Goal: Transaction & Acquisition: Purchase product/service

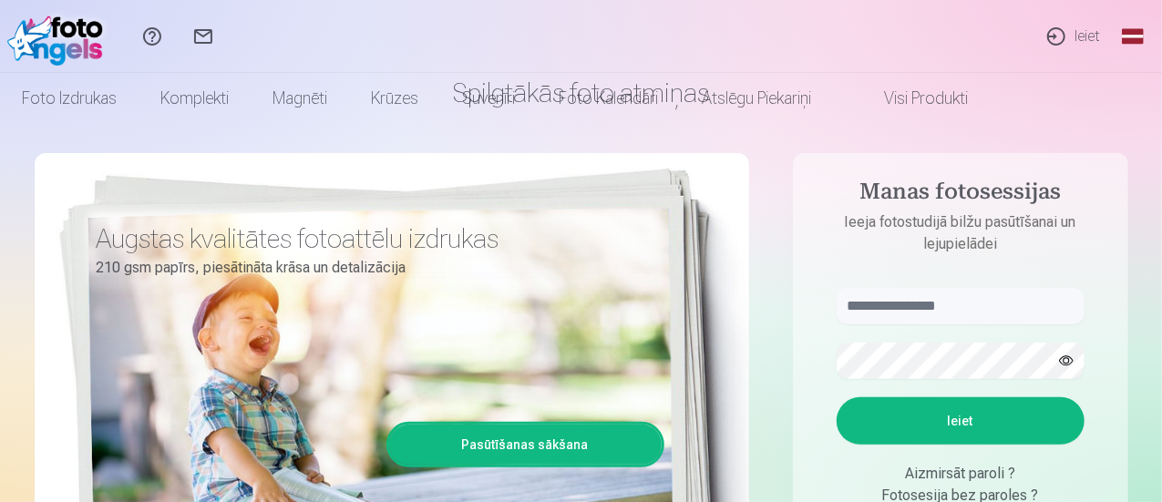
scroll to position [182, 0]
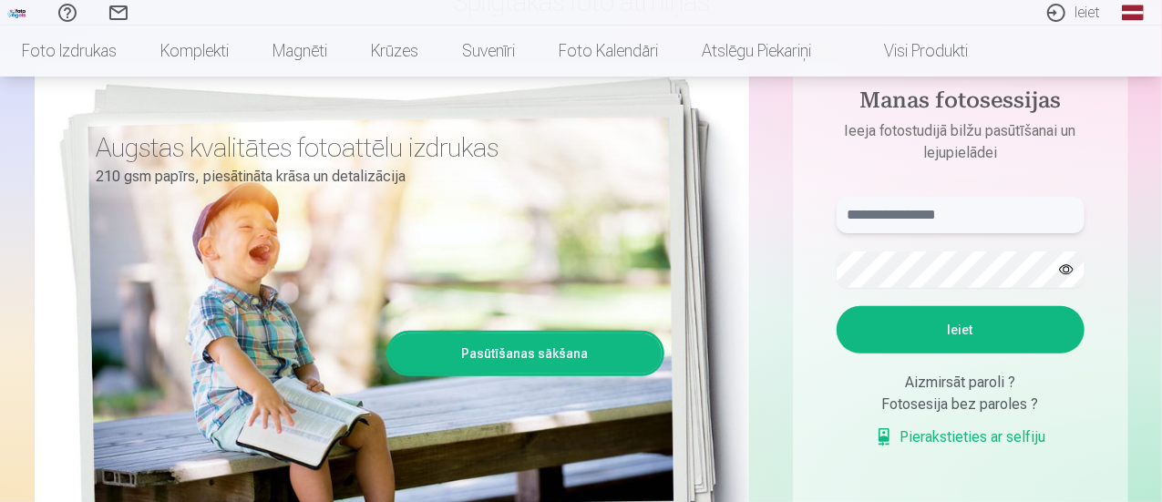
click at [941, 215] on input "text" at bounding box center [961, 215] width 248 height 36
click at [837, 306] on button "Ieiet" at bounding box center [961, 329] width 248 height 47
click at [903, 214] on input "**********" at bounding box center [961, 215] width 248 height 36
type input "**********"
click at [837, 306] on button "Ieiet" at bounding box center [961, 329] width 248 height 47
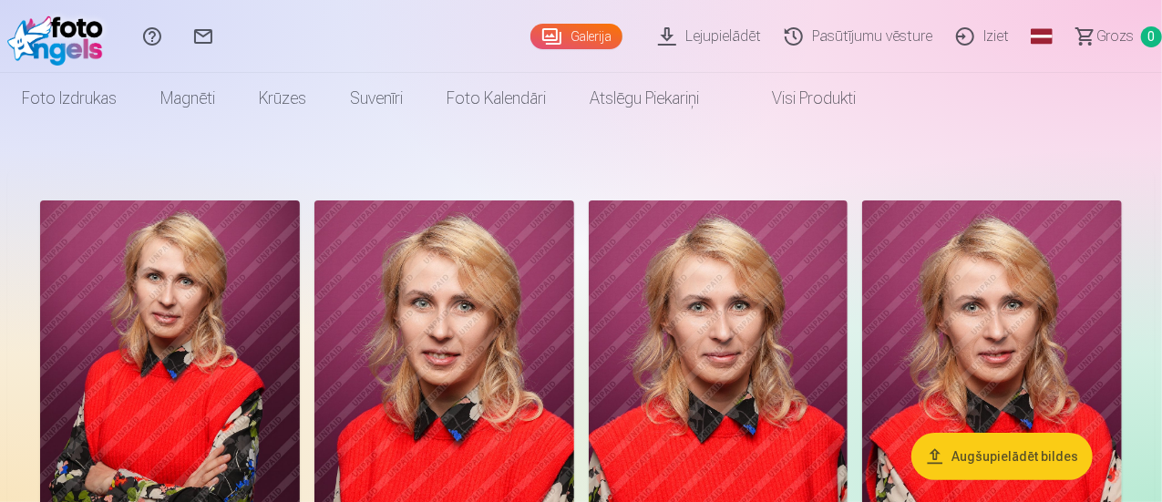
click at [222, 320] on img at bounding box center [170, 395] width 260 height 389
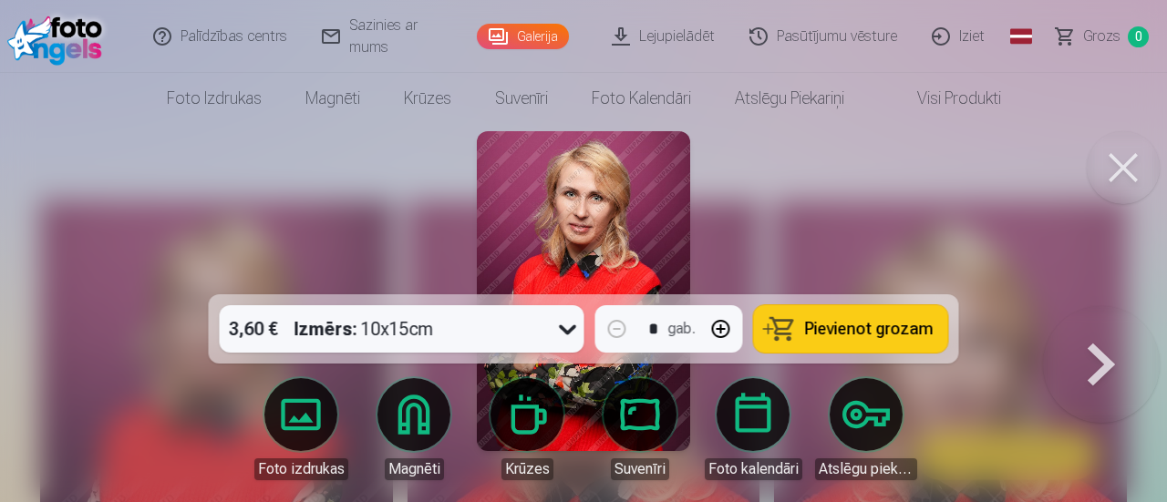
click at [1123, 169] on button at bounding box center [1123, 167] width 73 height 73
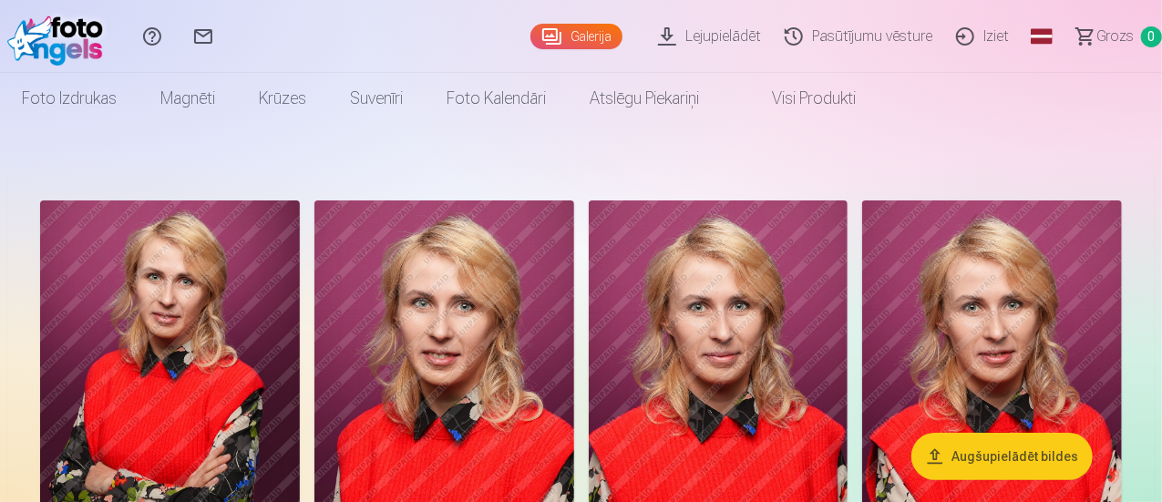
click at [253, 386] on img at bounding box center [170, 395] width 260 height 389
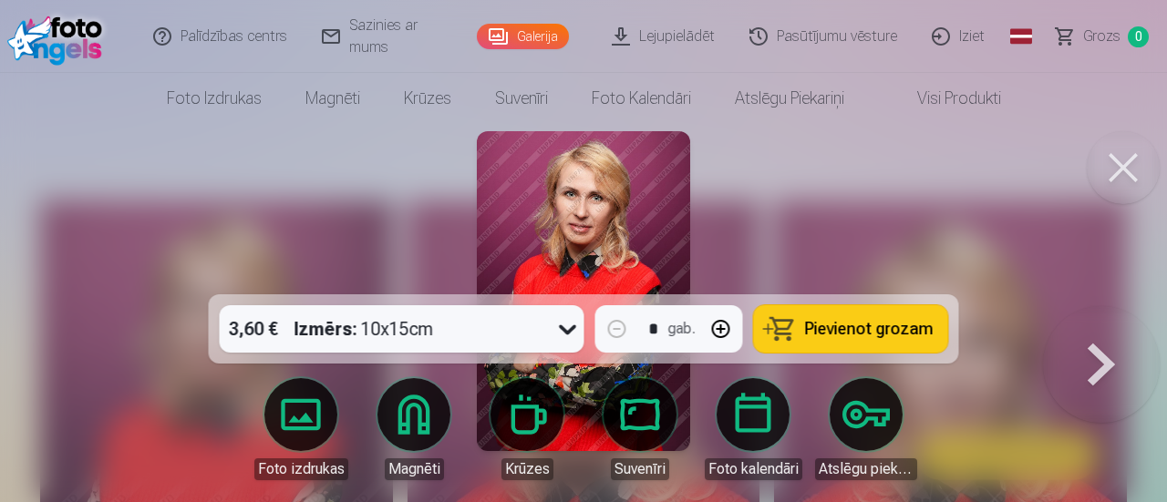
click at [1114, 306] on button at bounding box center [1101, 306] width 117 height 0
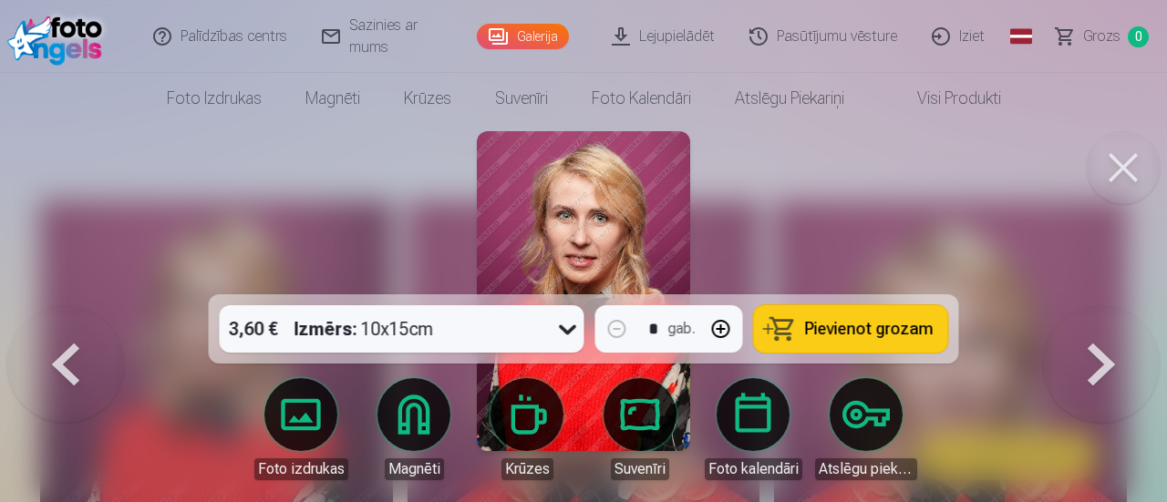
click at [1114, 306] on button at bounding box center [1101, 306] width 117 height 0
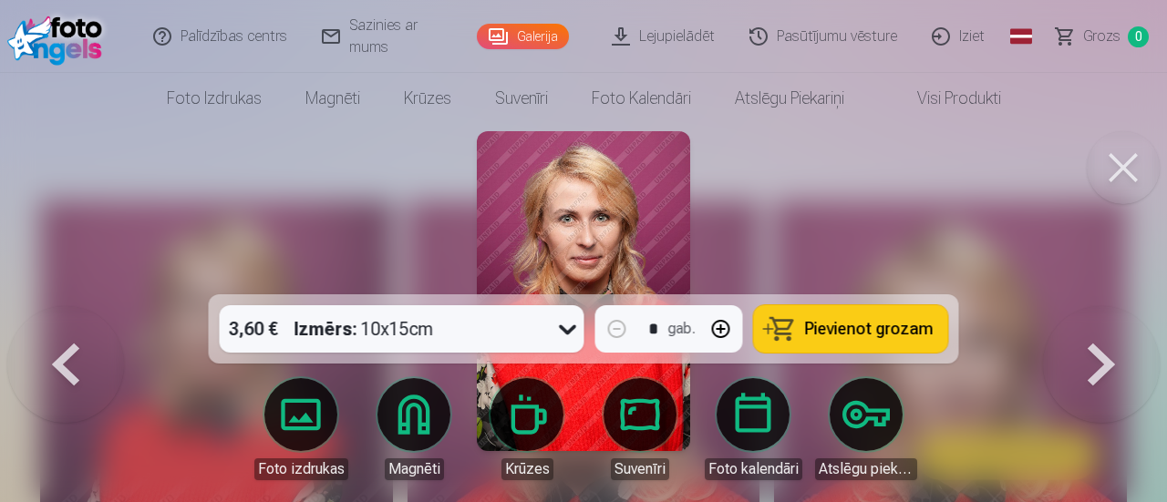
click at [1114, 306] on button at bounding box center [1101, 306] width 117 height 0
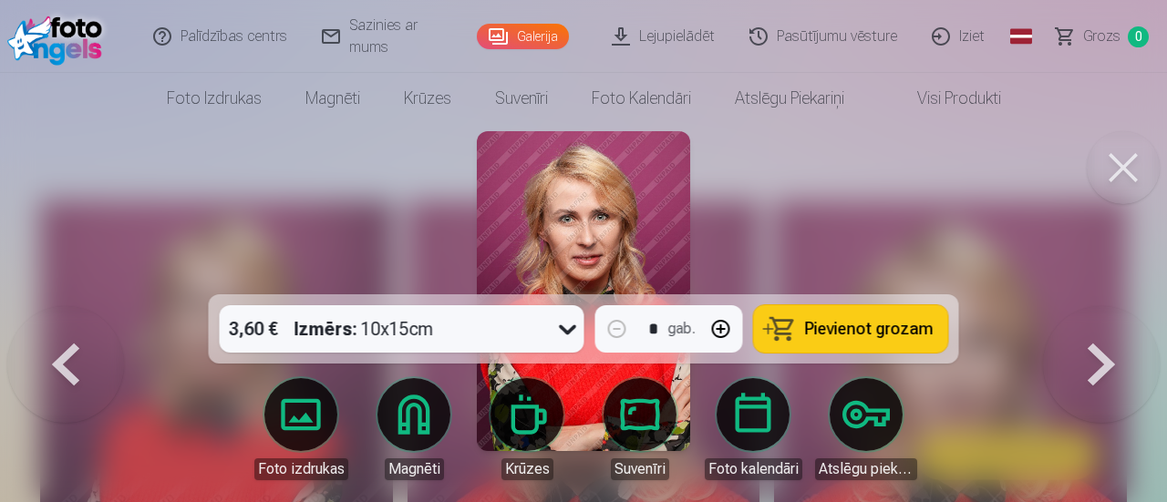
click at [1114, 306] on button at bounding box center [1101, 306] width 117 height 0
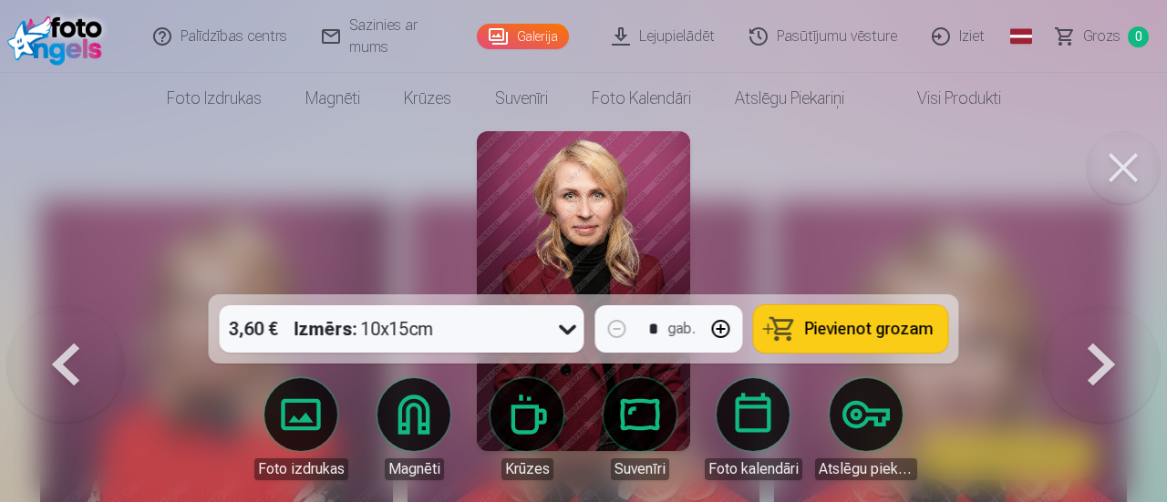
click at [1114, 306] on button at bounding box center [1101, 306] width 117 height 0
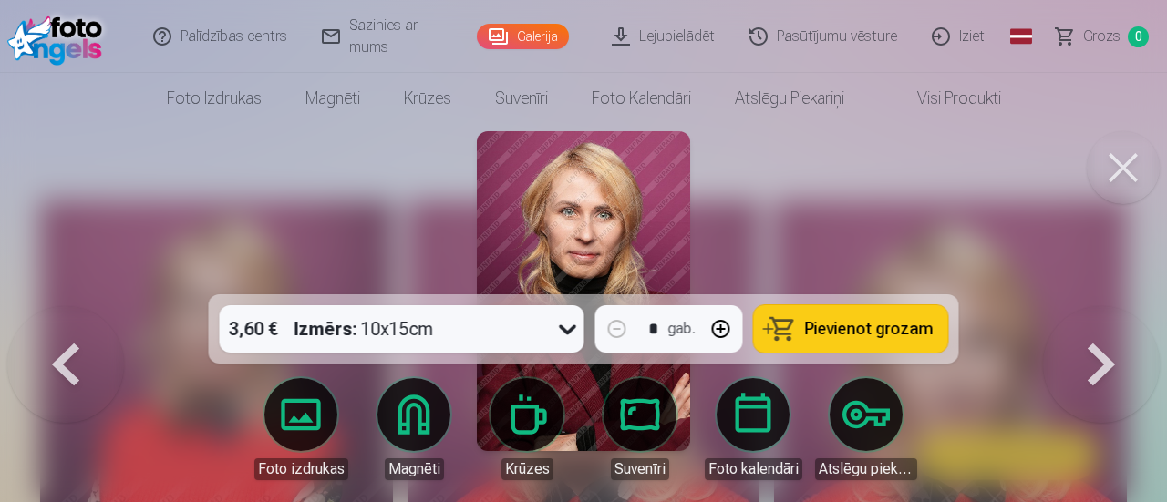
click at [1114, 306] on button at bounding box center [1101, 306] width 117 height 0
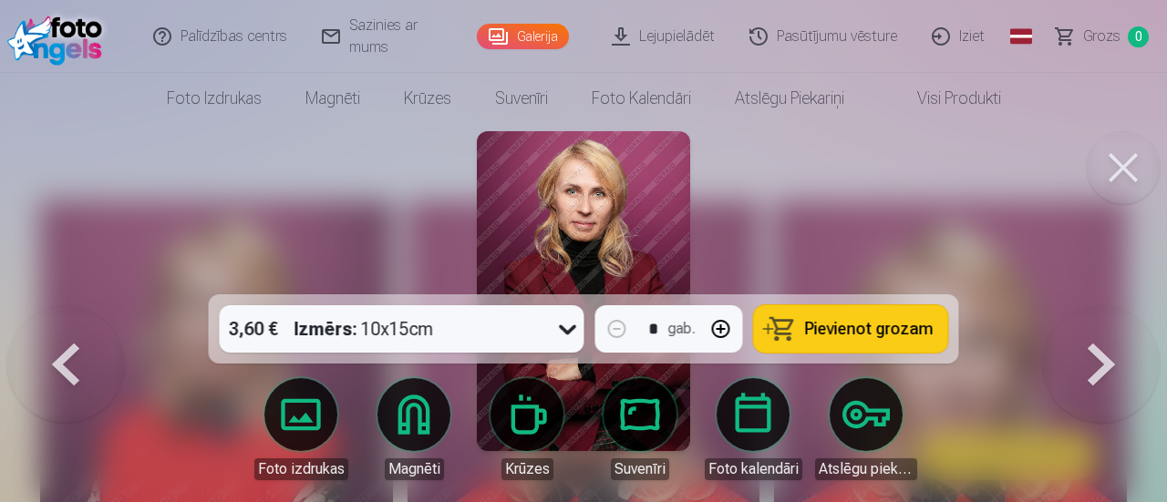
click at [1114, 306] on button at bounding box center [1101, 306] width 117 height 0
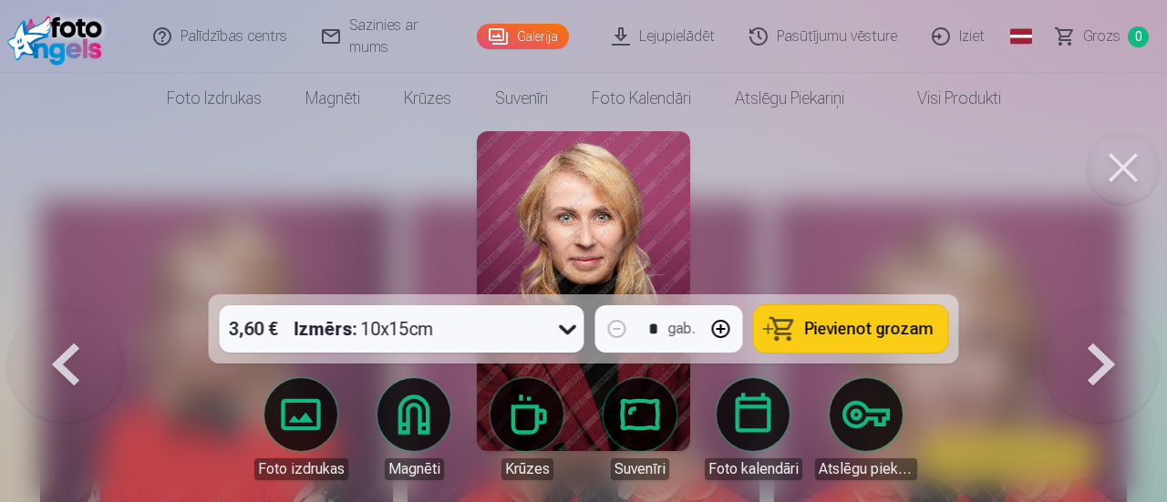
click at [1114, 306] on button at bounding box center [1101, 306] width 117 height 0
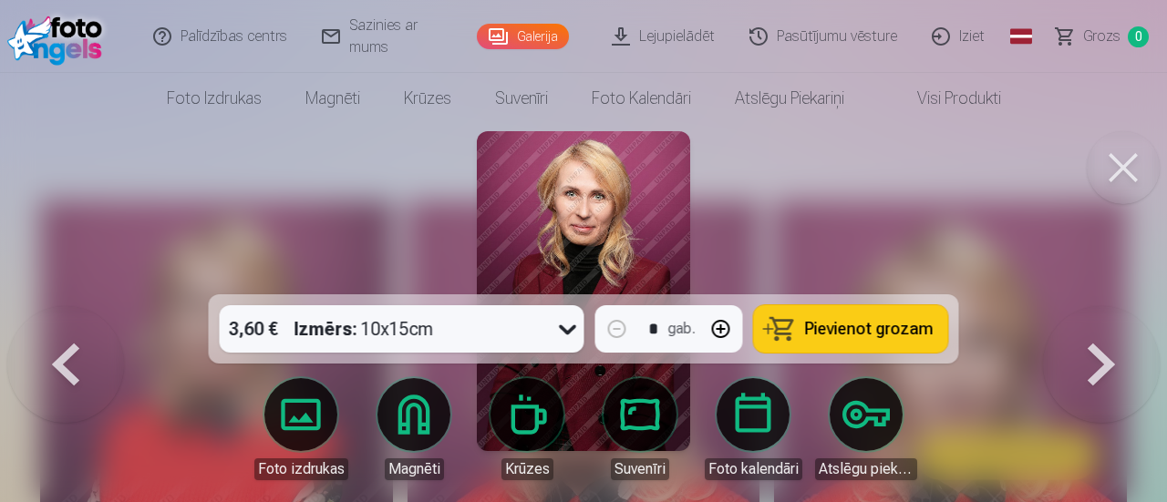
click at [1106, 169] on button at bounding box center [1123, 167] width 73 height 73
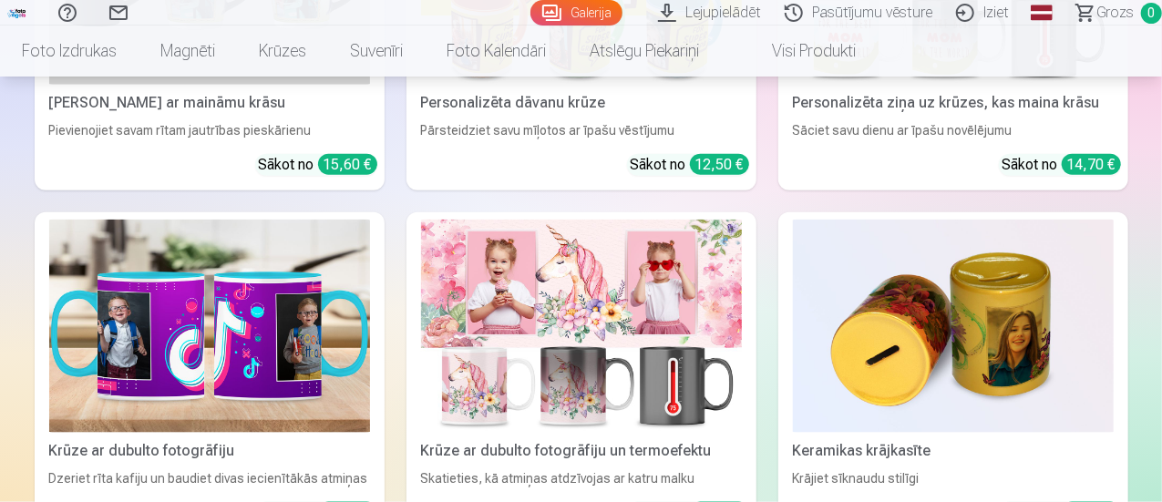
scroll to position [4741, 0]
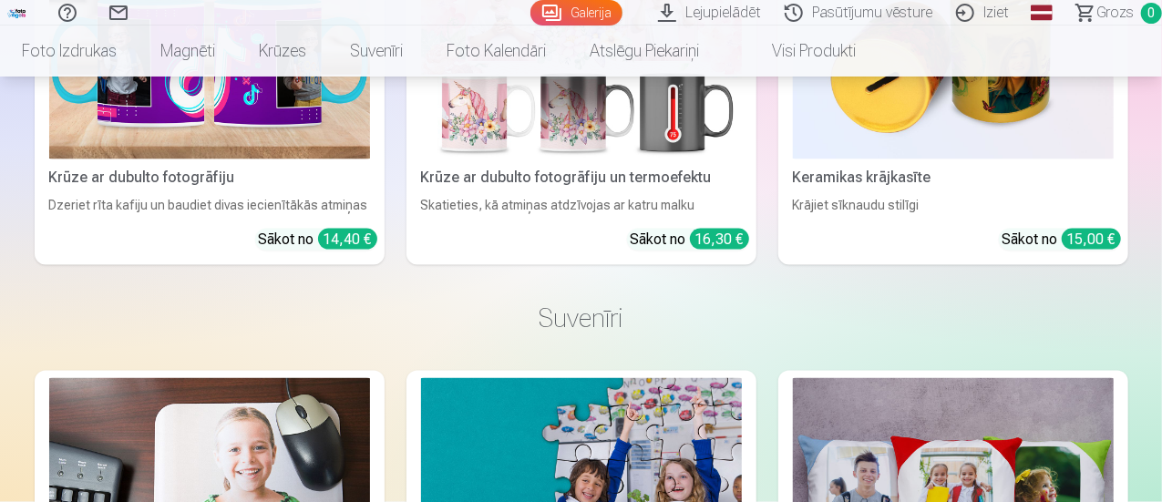
click at [801, 15] on link "Pasūtījumu vēsture" at bounding box center [861, 13] width 171 height 26
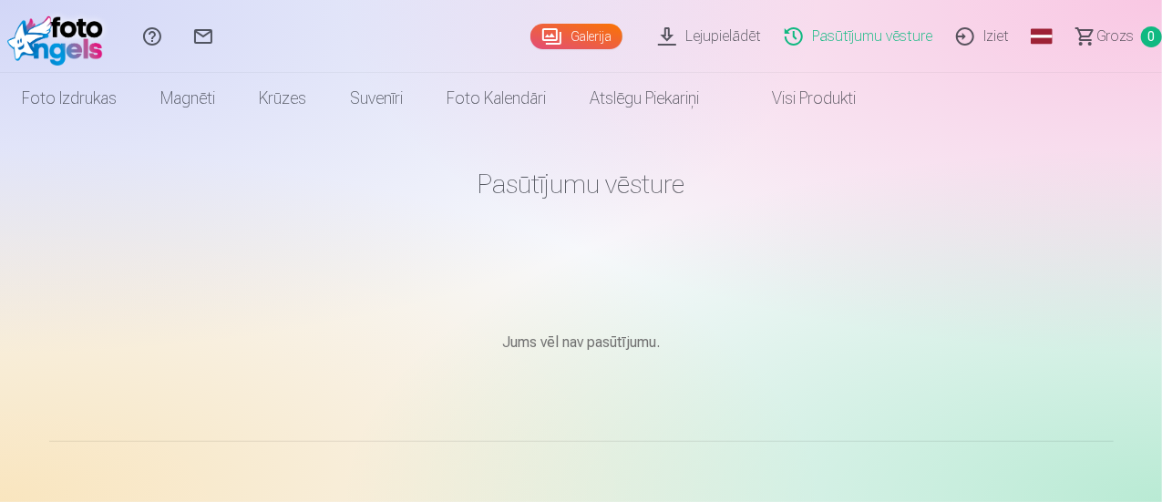
click at [687, 45] on link "Lejupielādēt" at bounding box center [712, 36] width 127 height 73
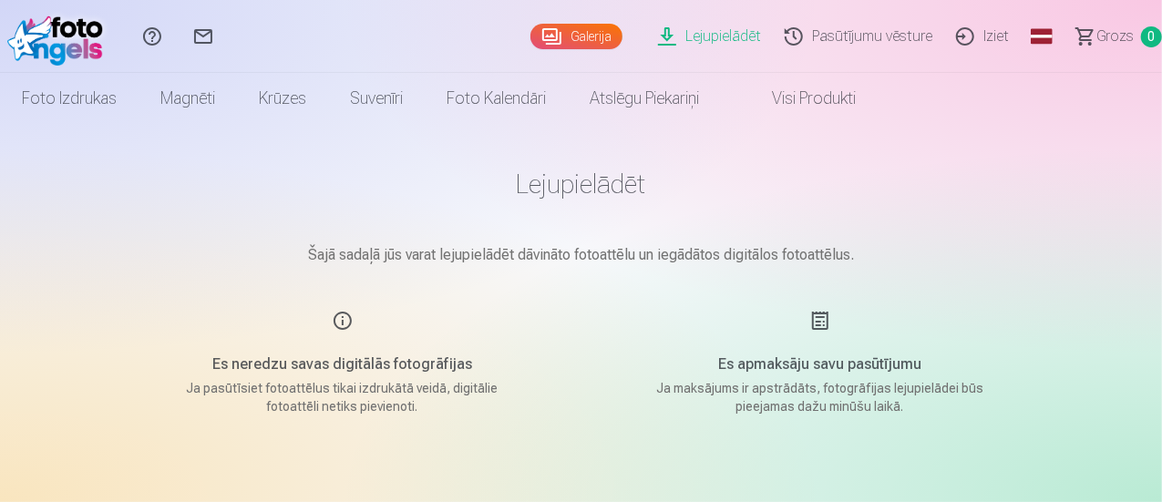
click at [78, 50] on img at bounding box center [59, 36] width 105 height 58
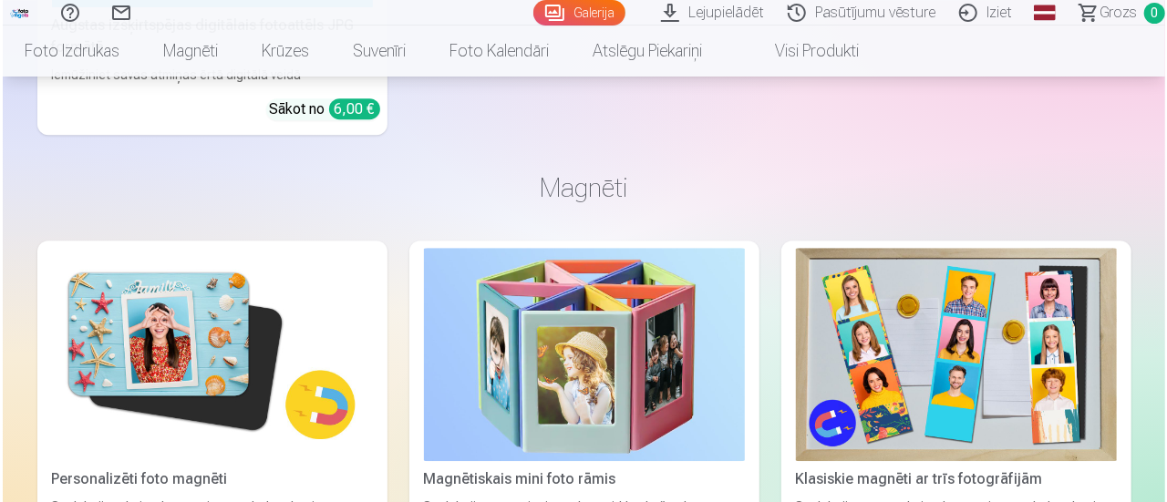
scroll to position [2561, 0]
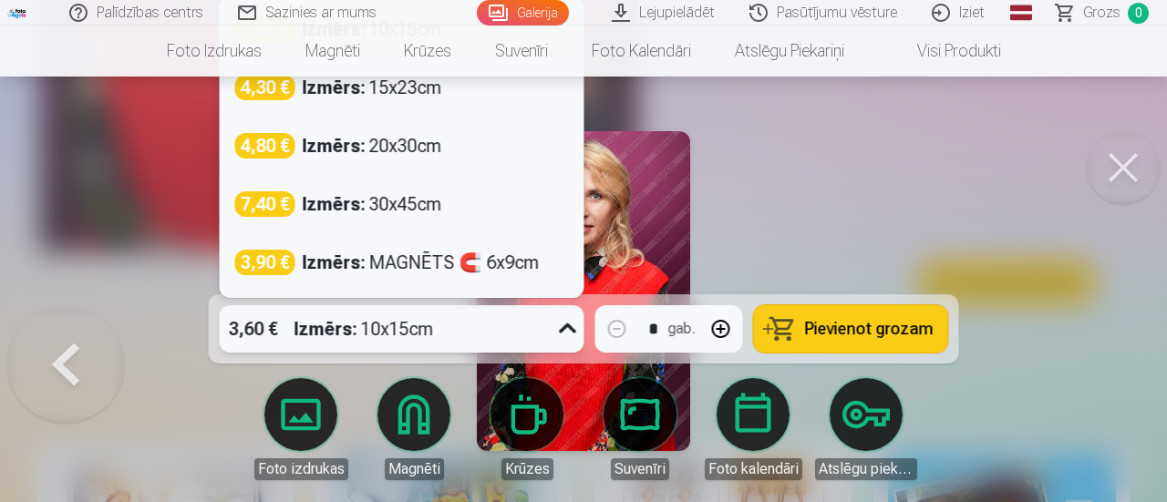
click at [537, 316] on div "3,60 € Izmērs : 10x15cm" at bounding box center [385, 328] width 330 height 47
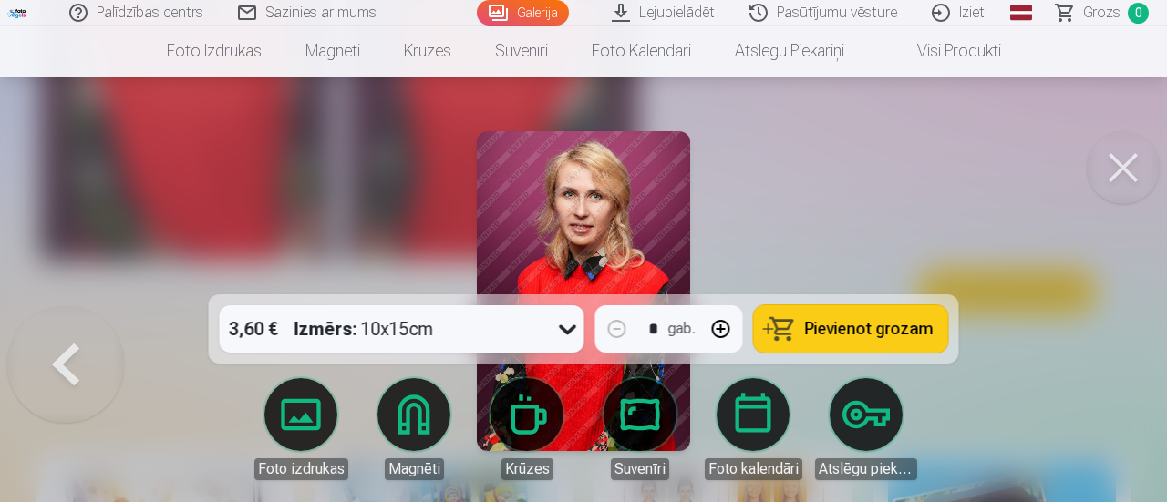
click at [280, 418] on link "Foto izdrukas" at bounding box center [301, 429] width 102 height 102
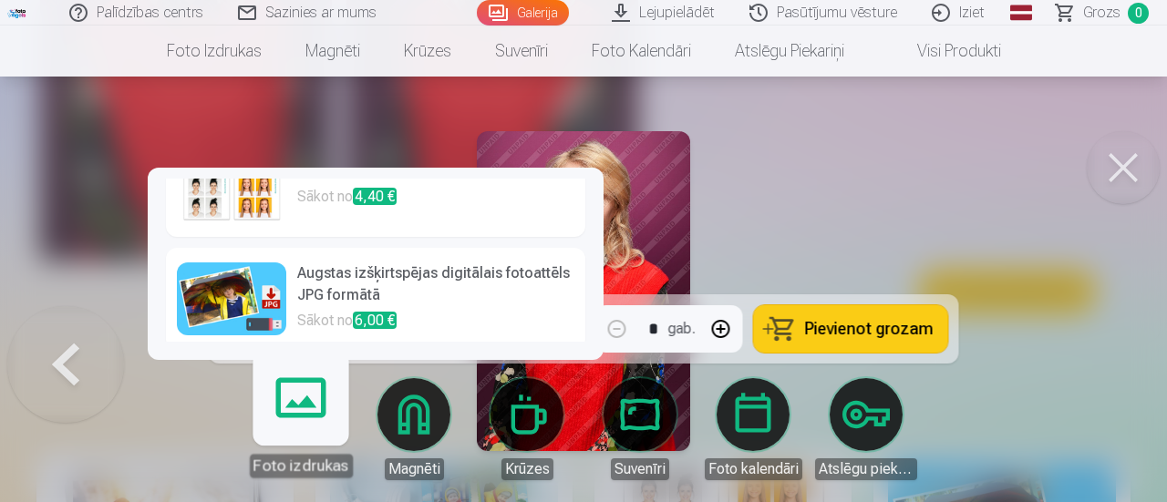
scroll to position [284, 0]
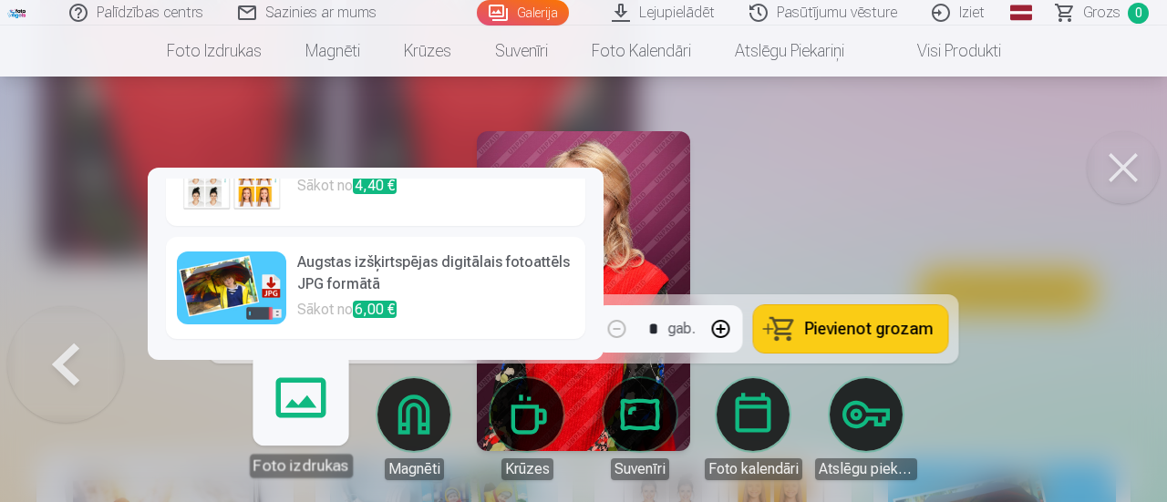
click at [502, 269] on h6 "Augstas izšķirtspējas digitālais fotoattēls JPG formātā" at bounding box center [435, 275] width 277 height 47
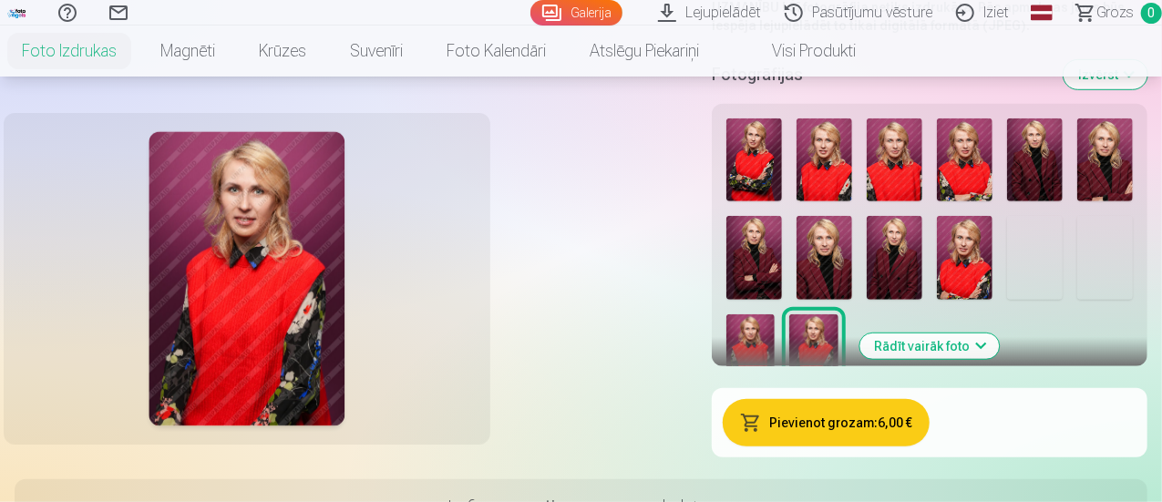
scroll to position [638, 0]
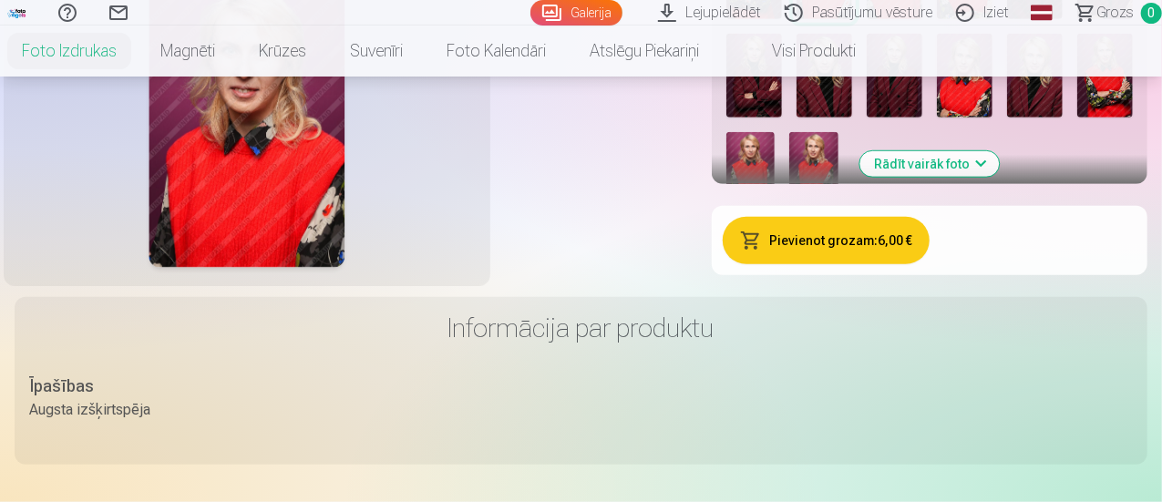
click at [1034, 152] on div at bounding box center [929, 71] width 421 height 284
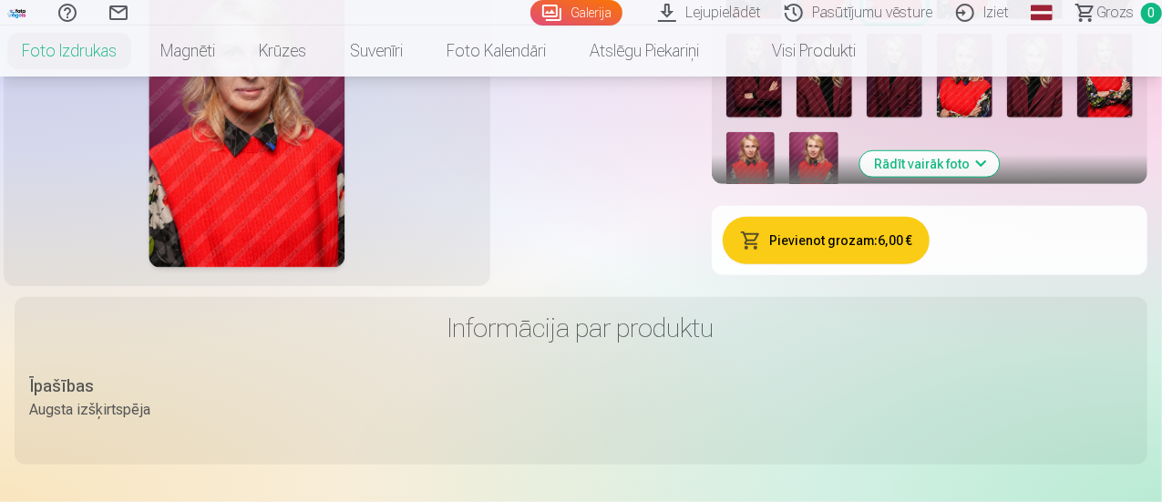
click at [782, 118] on img at bounding box center [755, 76] width 56 height 84
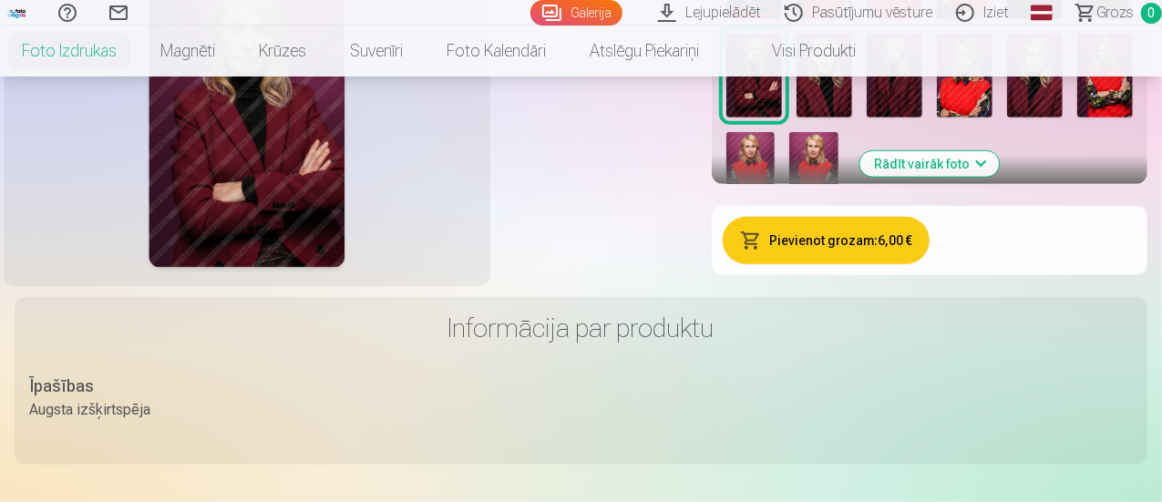
click at [852, 118] on img at bounding box center [825, 76] width 56 height 84
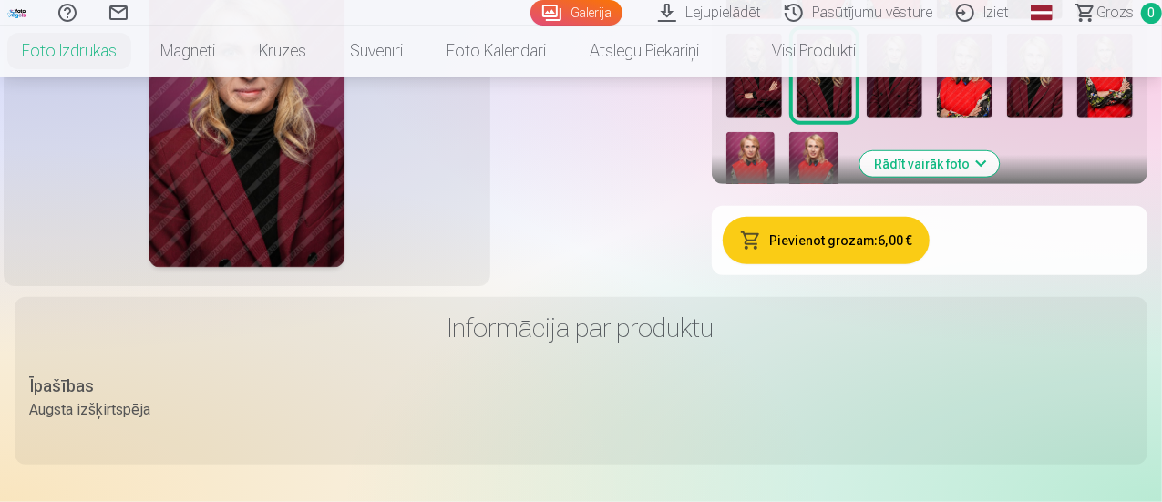
click at [1131, 118] on img at bounding box center [1106, 76] width 56 height 84
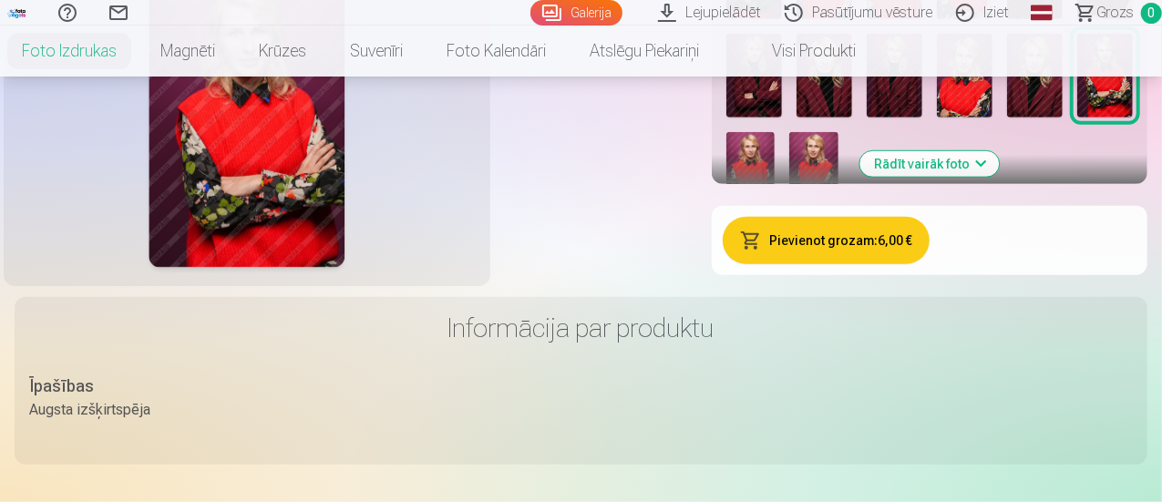
click at [1063, 118] on img at bounding box center [1035, 76] width 56 height 84
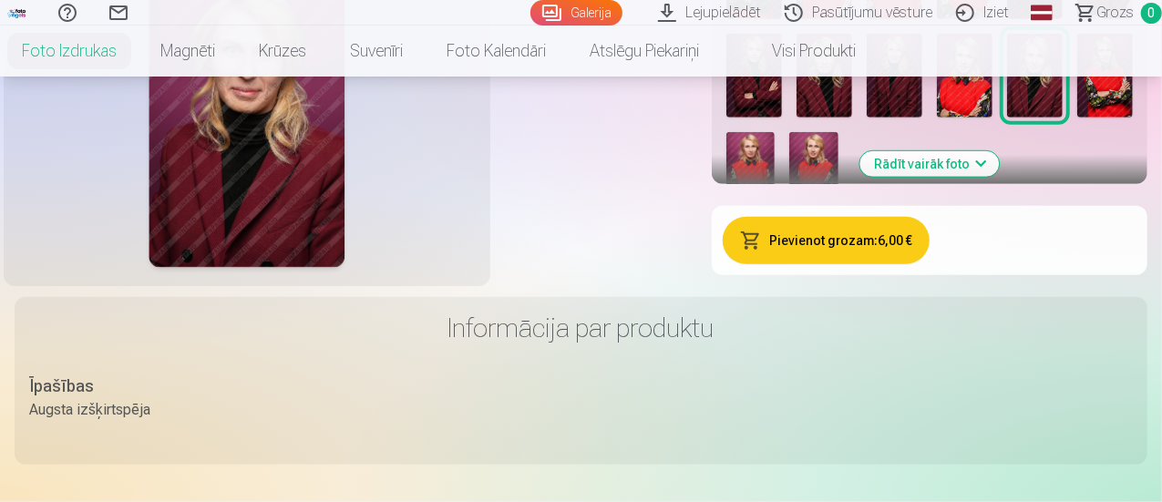
click at [1000, 177] on button "Rādīt vairāk foto" at bounding box center [930, 164] width 139 height 26
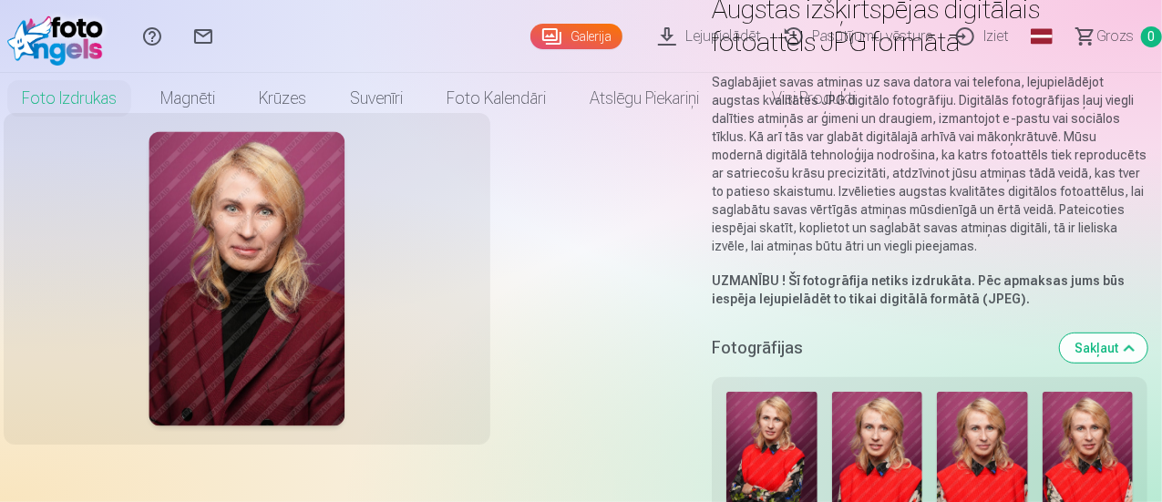
scroll to position [0, 0]
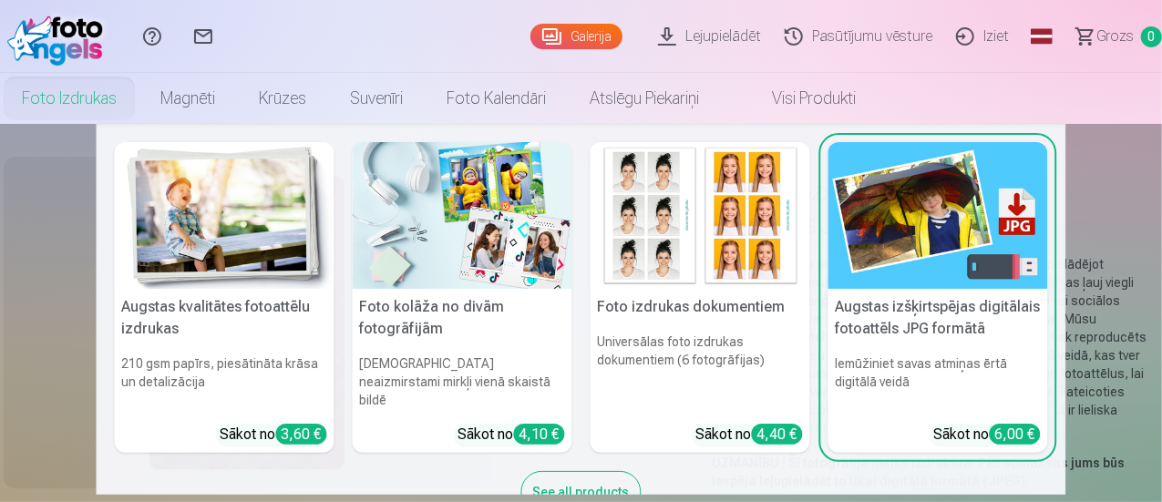
click at [139, 98] on link "Foto izdrukas" at bounding box center [69, 98] width 139 height 51
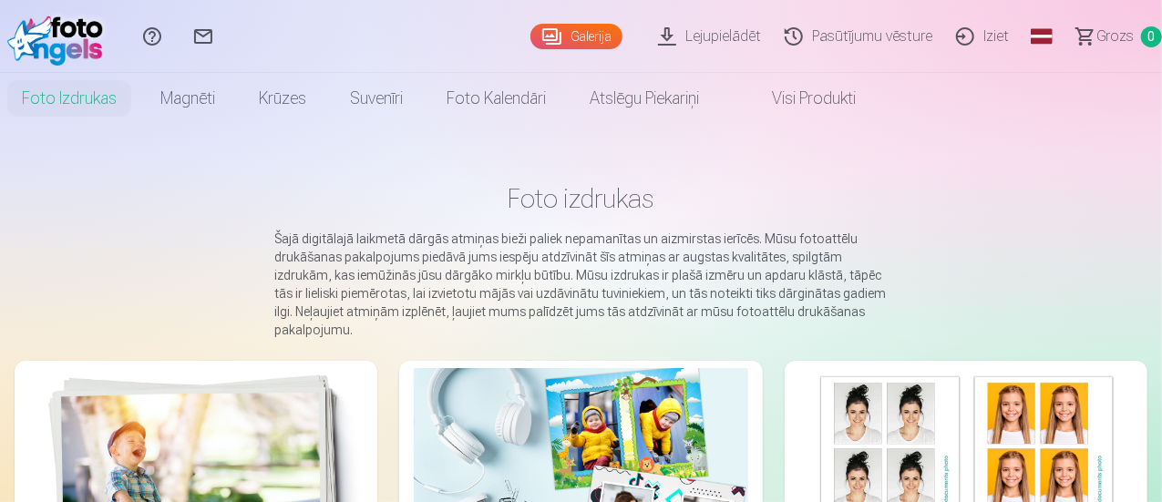
click at [531, 40] on link "Galerija" at bounding box center [577, 37] width 92 height 26
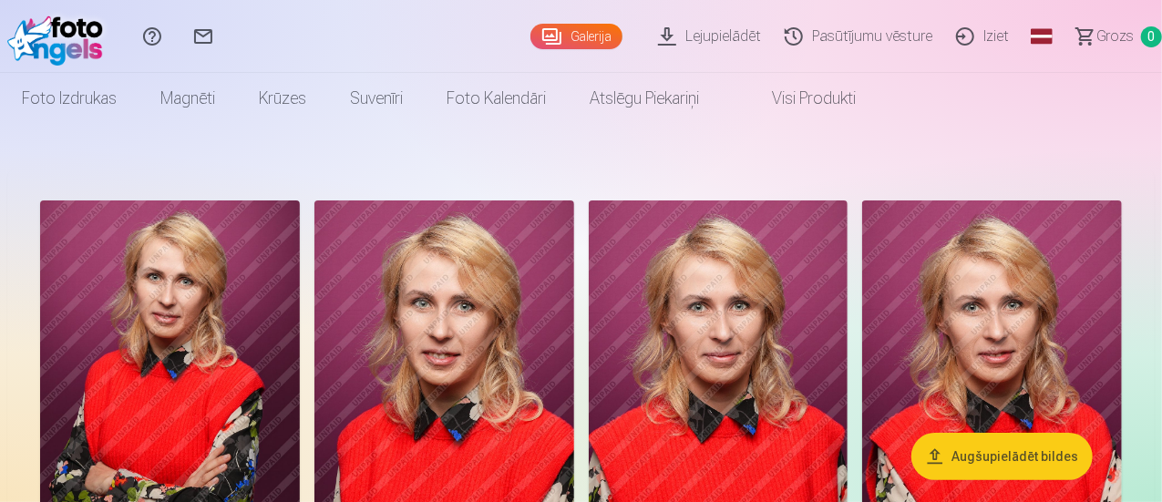
click at [654, 46] on link "Lejupielādēt" at bounding box center [712, 36] width 127 height 73
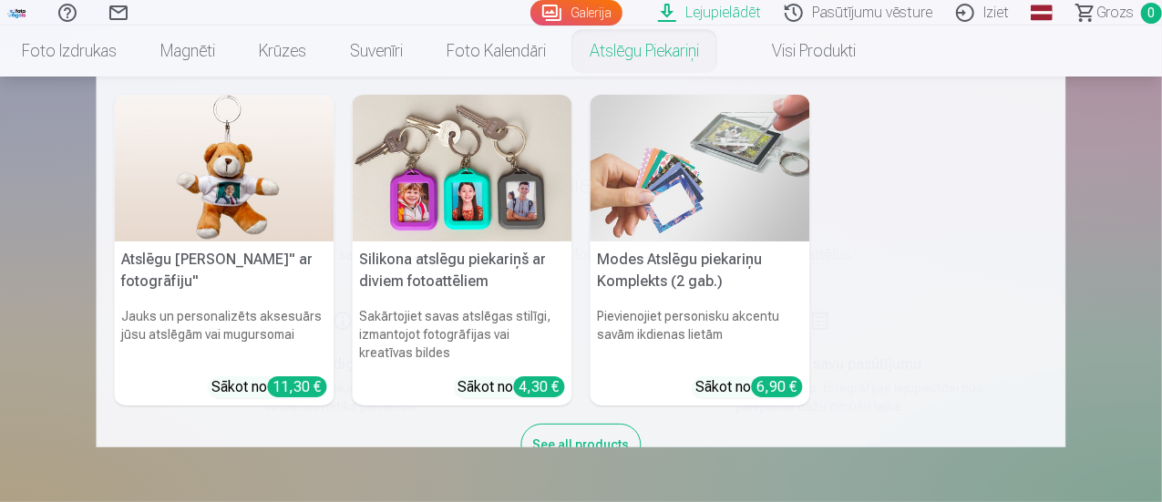
scroll to position [182, 0]
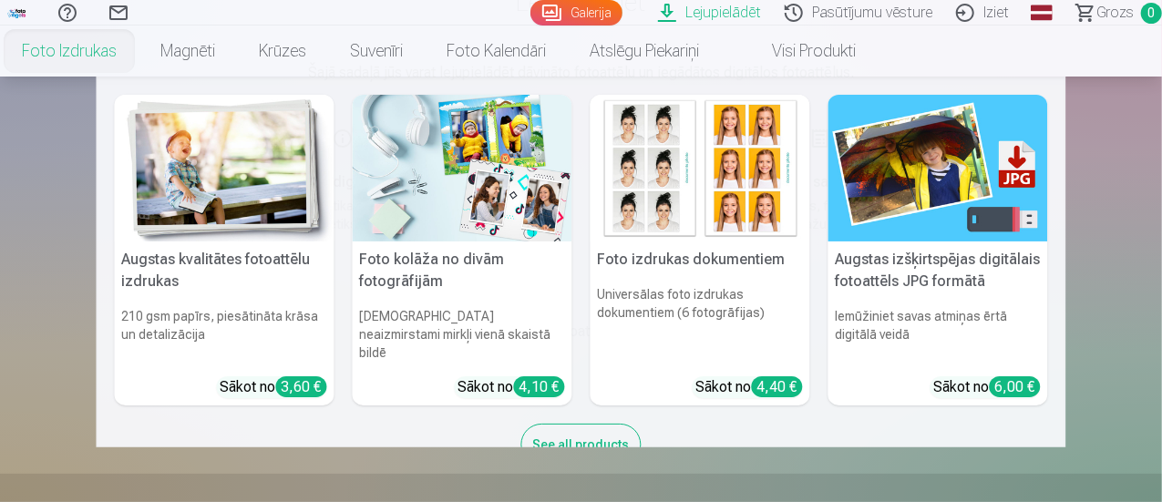
click at [139, 65] on link "Foto izdrukas" at bounding box center [69, 51] width 139 height 51
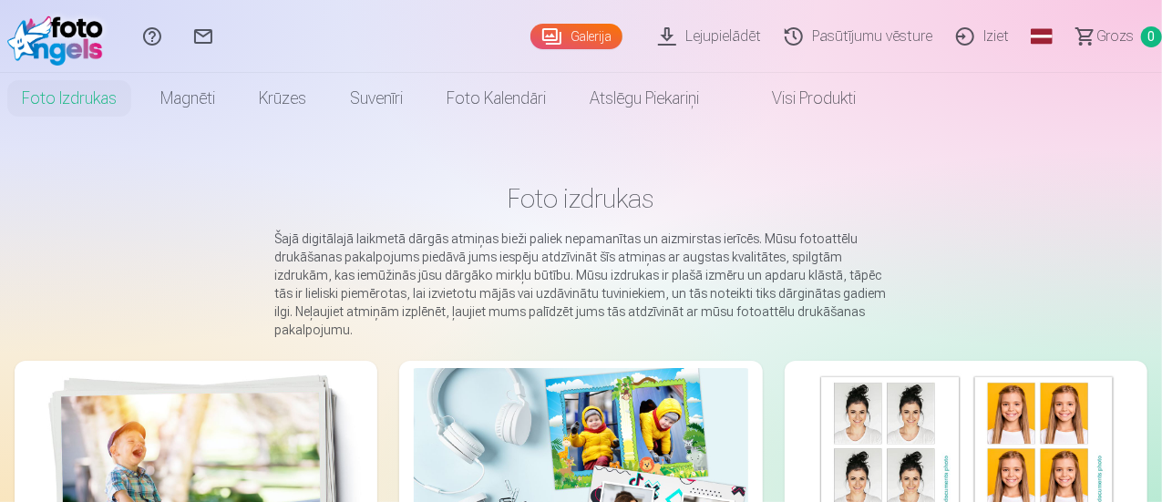
scroll to position [273, 0]
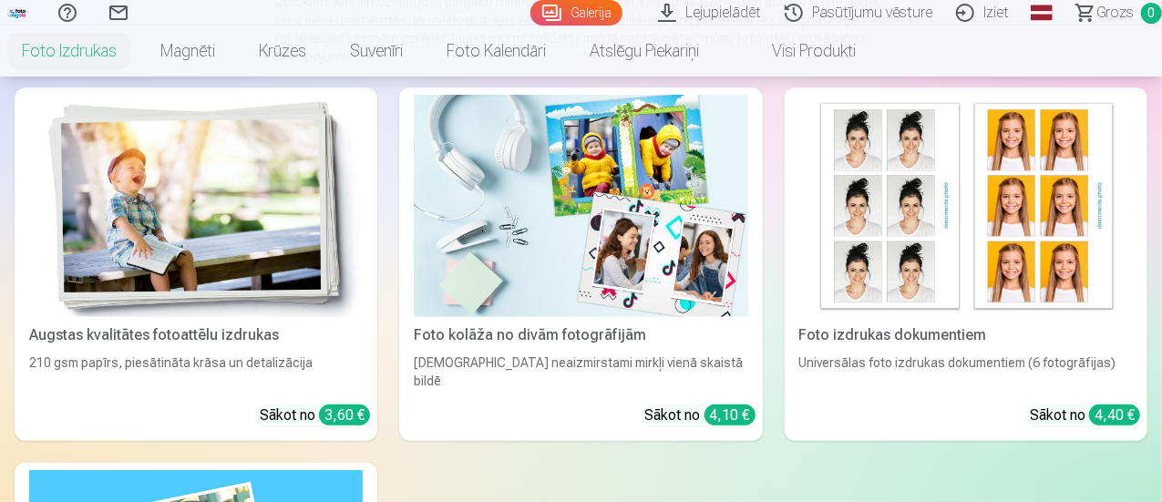
click at [800, 240] on img at bounding box center [967, 206] width 334 height 222
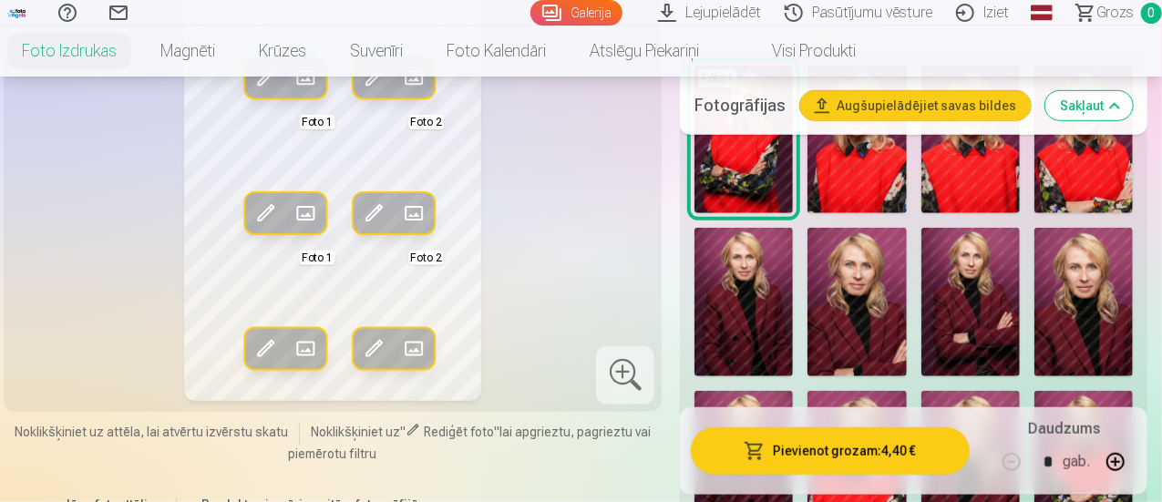
scroll to position [365, 0]
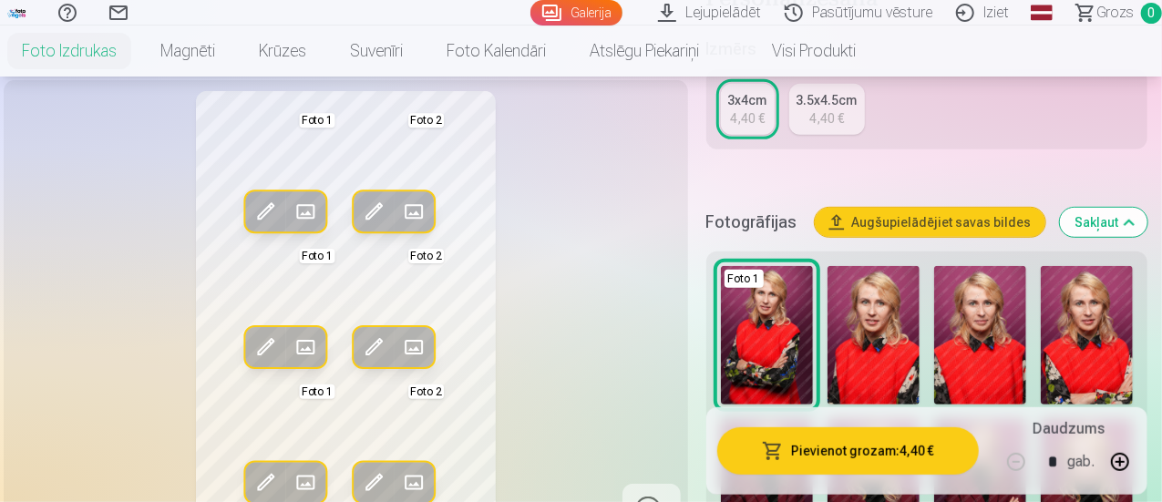
click at [970, 337] on img at bounding box center [980, 335] width 92 height 139
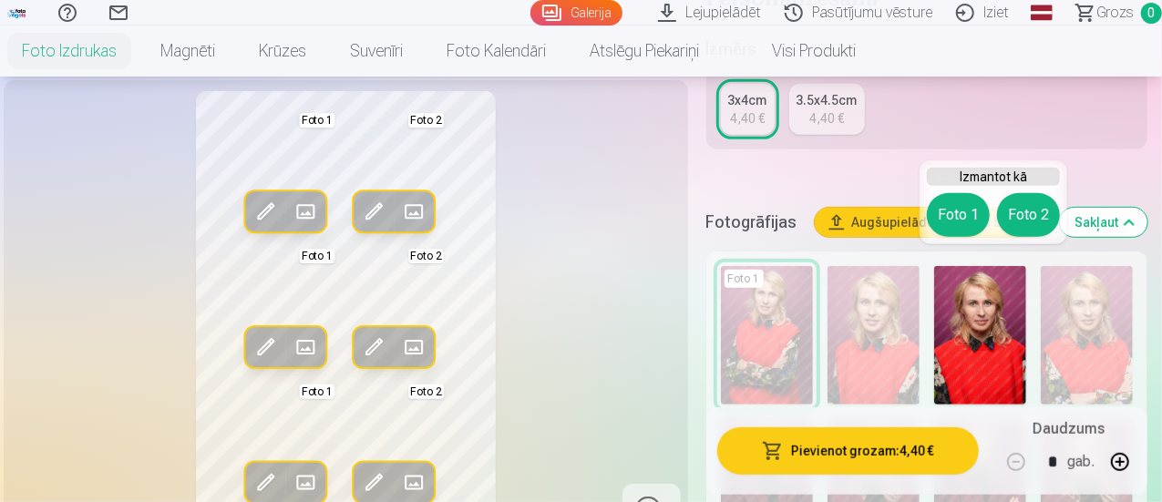
click at [879, 159] on div "Personalizēšana Izmērs 3x4cm 4,40 € 3.5x4.5cm 4,40 € Fotogrāfijas Augšupielādēj…" at bounding box center [927, 497] width 441 height 1024
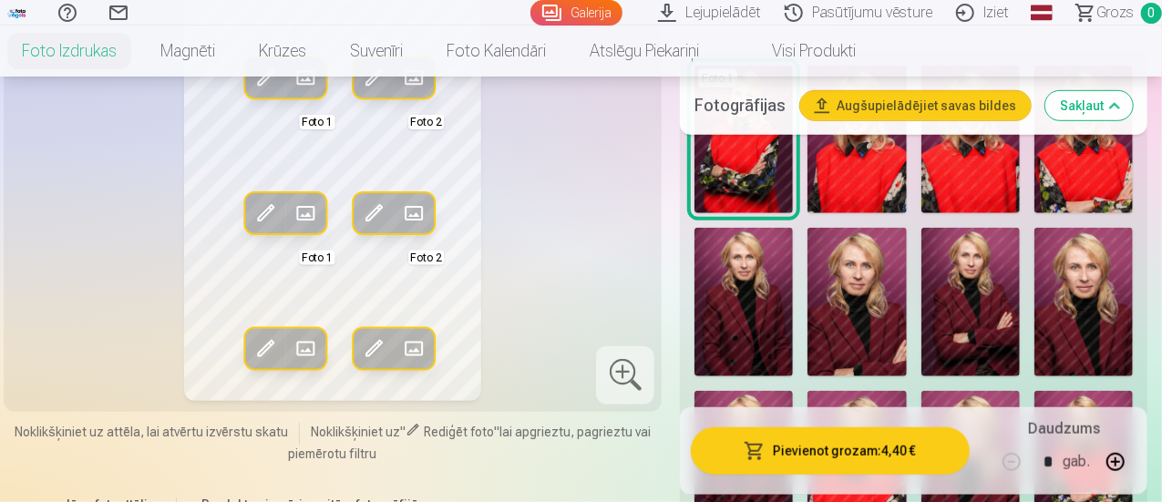
scroll to position [456, 0]
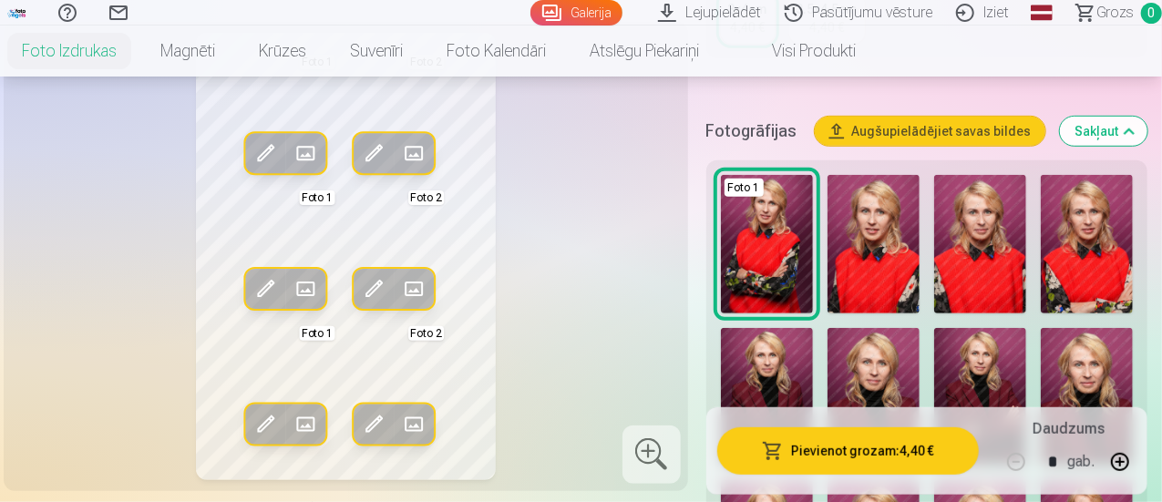
click at [916, 274] on img at bounding box center [874, 244] width 92 height 139
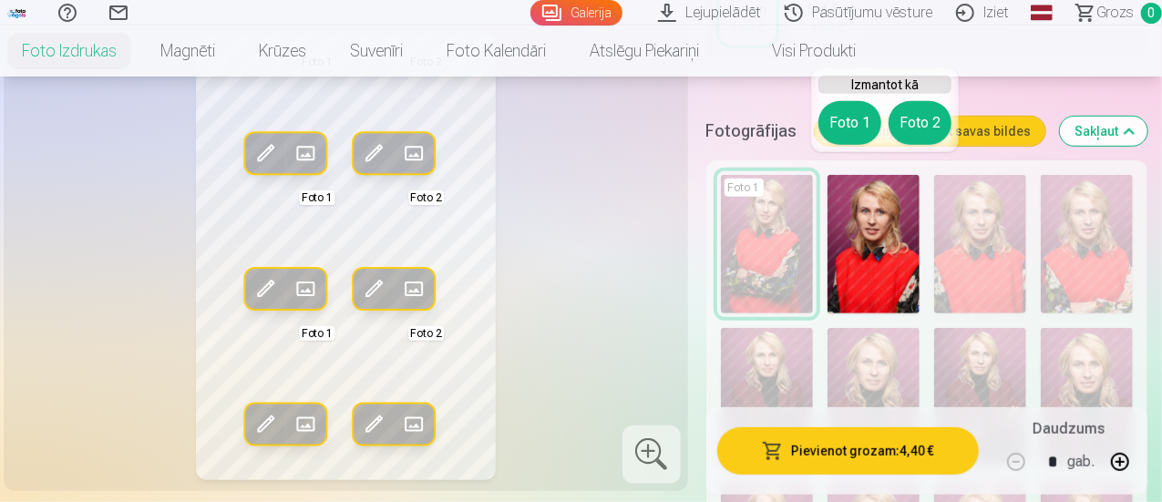
scroll to position [638, 0]
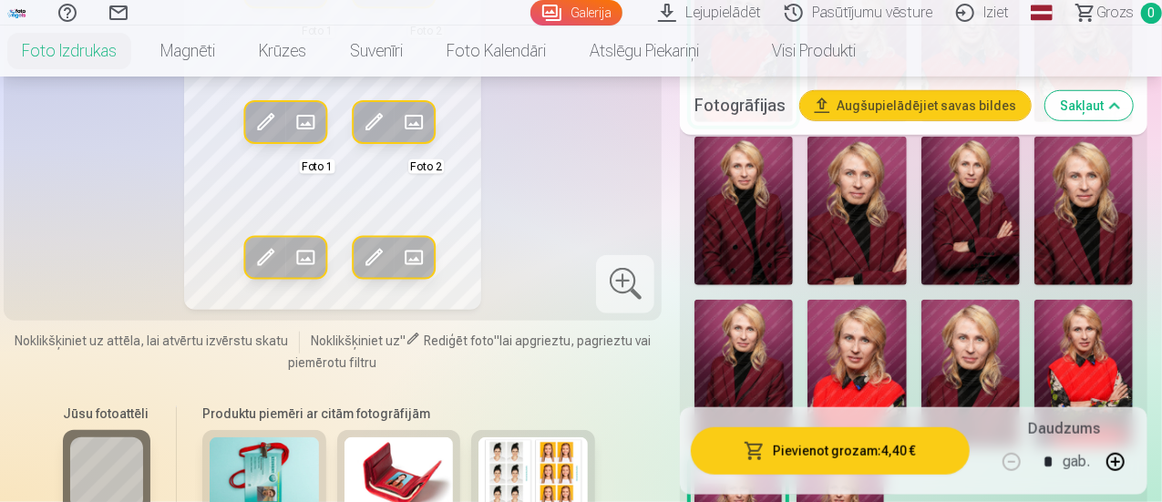
click at [793, 361] on img at bounding box center [744, 374] width 98 height 148
click at [1005, 359] on img at bounding box center [971, 374] width 98 height 148
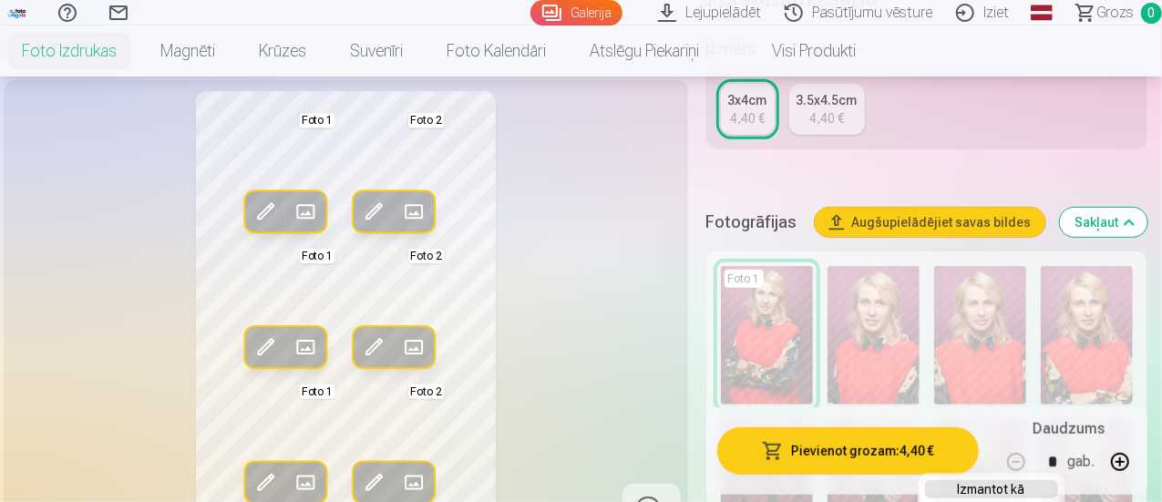
scroll to position [456, 0]
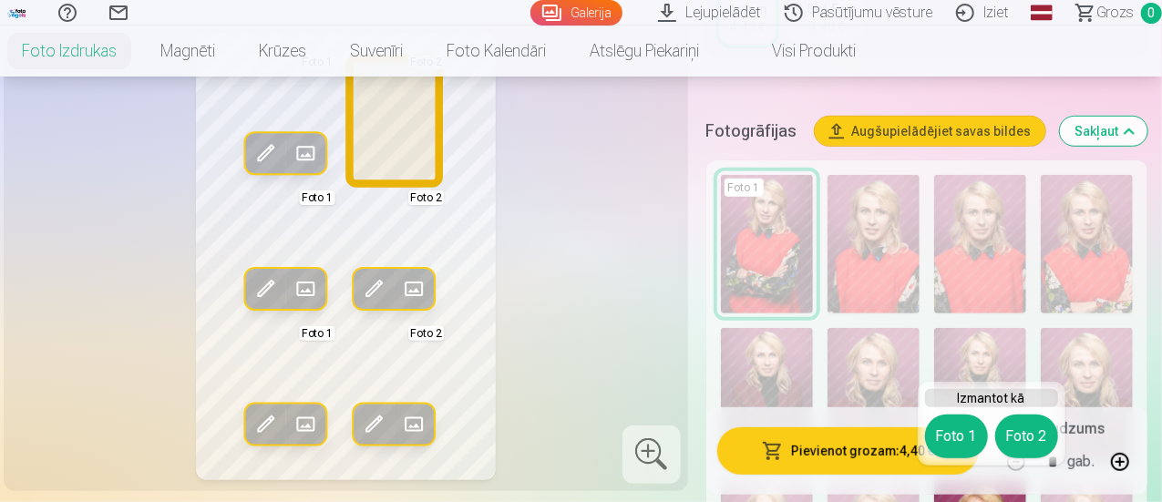
click at [1008, 429] on button "Foto 2" at bounding box center [1027, 437] width 63 height 44
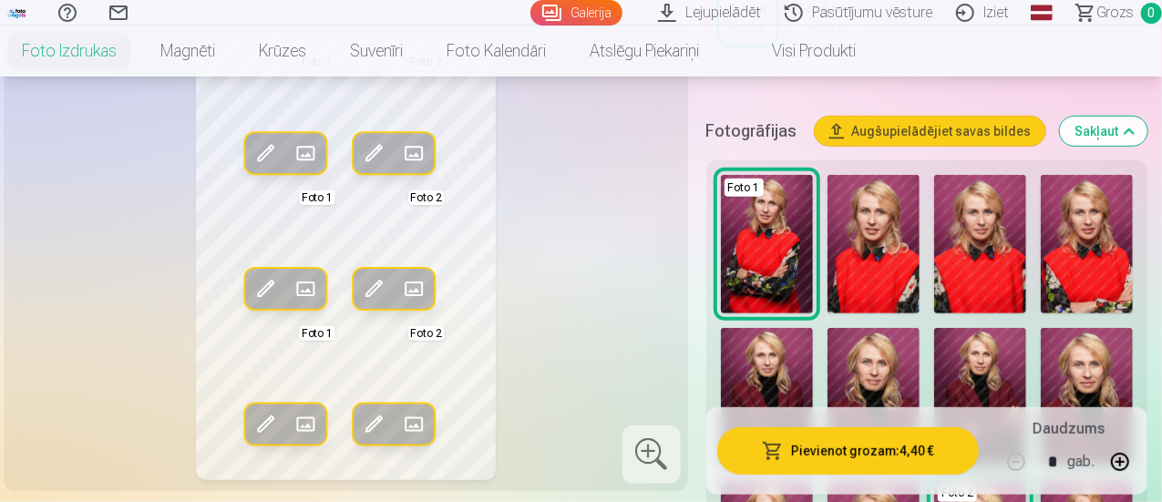
click at [993, 268] on img at bounding box center [980, 244] width 92 height 139
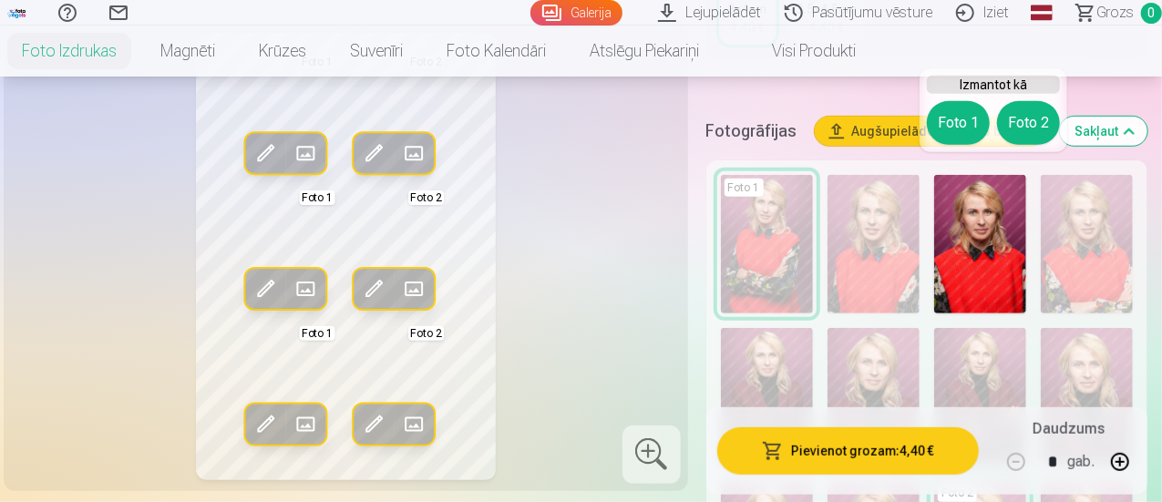
scroll to position [273, 0]
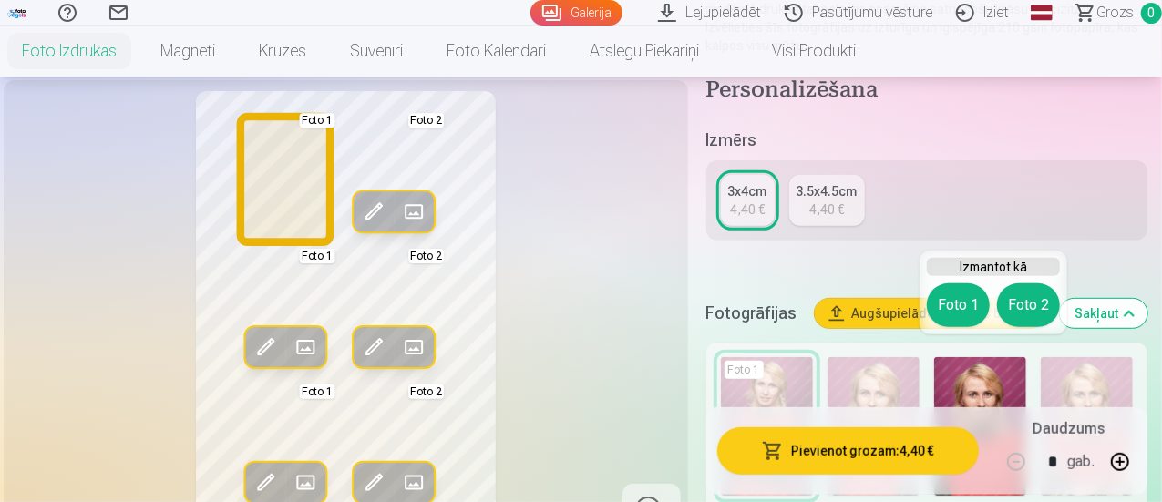
click at [953, 300] on button "Foto 1" at bounding box center [958, 306] width 63 height 44
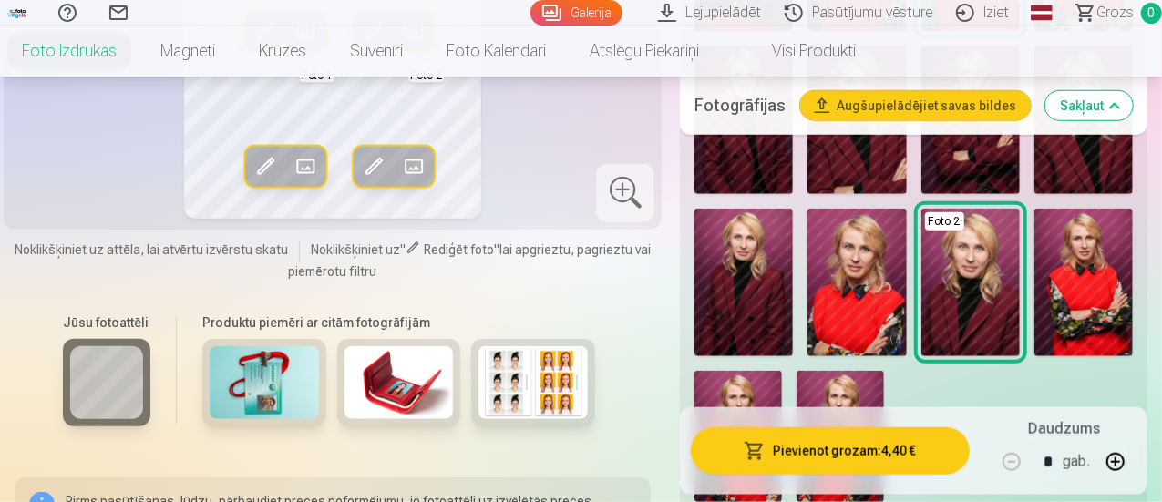
scroll to position [638, 0]
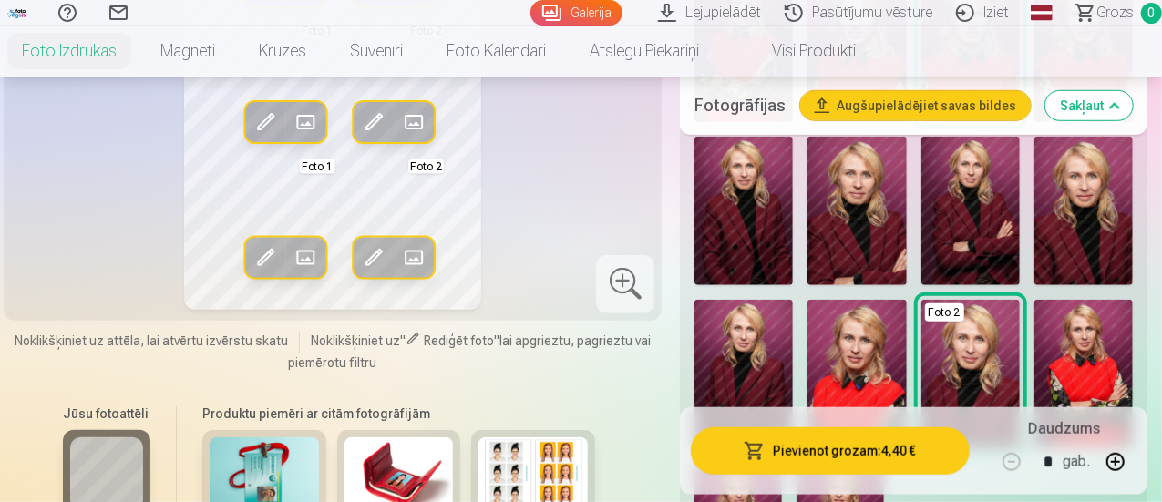
click at [1116, 110] on button "Sakļaut" at bounding box center [1090, 105] width 88 height 29
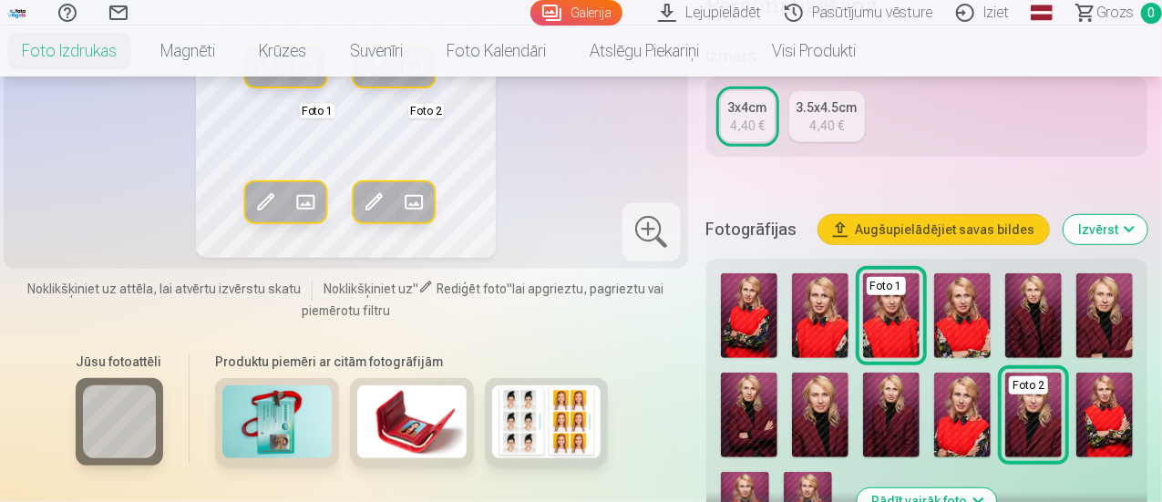
scroll to position [266, 0]
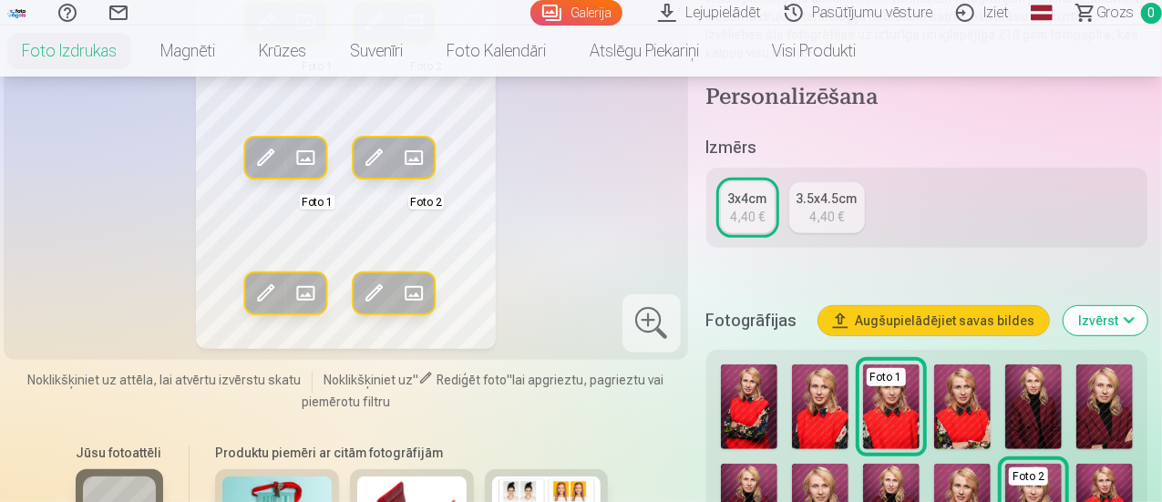
click at [1126, 385] on img at bounding box center [1105, 407] width 57 height 85
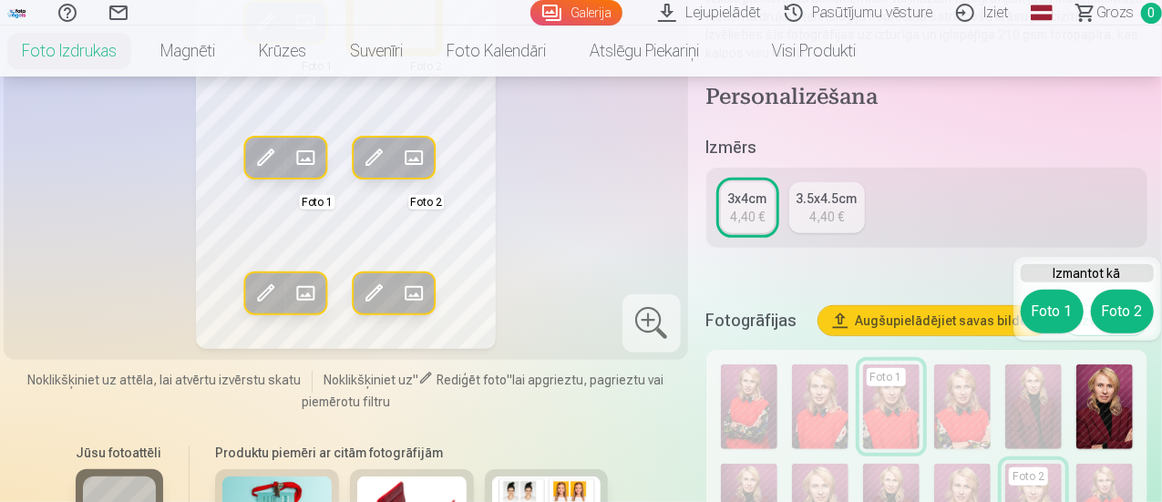
click at [1097, 304] on button "Foto 2" at bounding box center [1122, 312] width 63 height 44
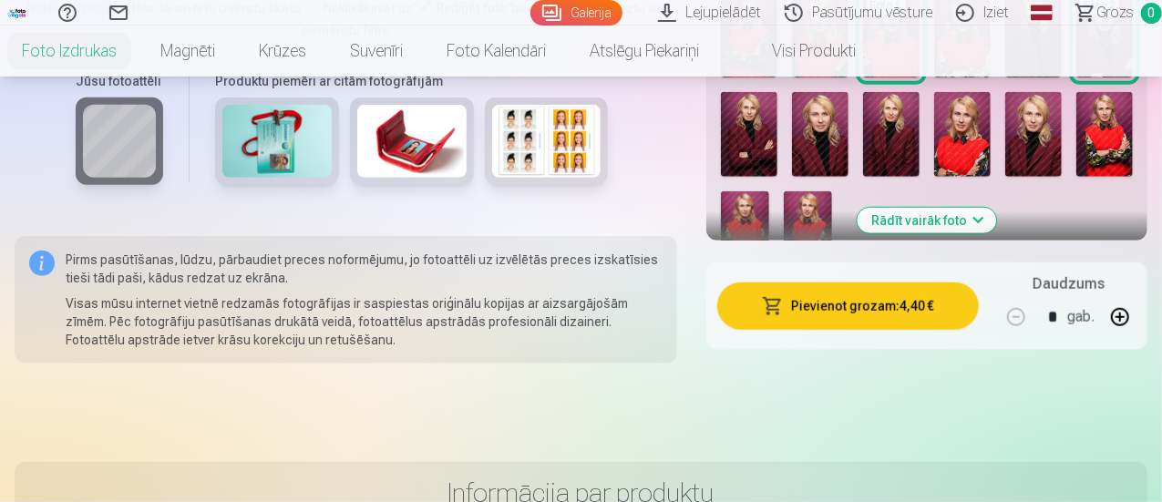
scroll to position [547, 0]
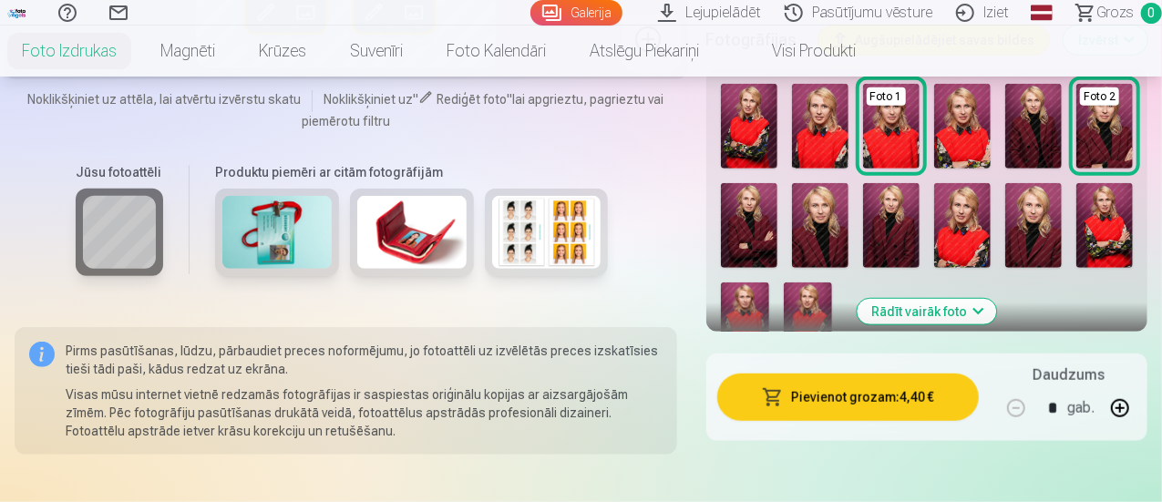
click at [841, 210] on img at bounding box center [820, 225] width 57 height 85
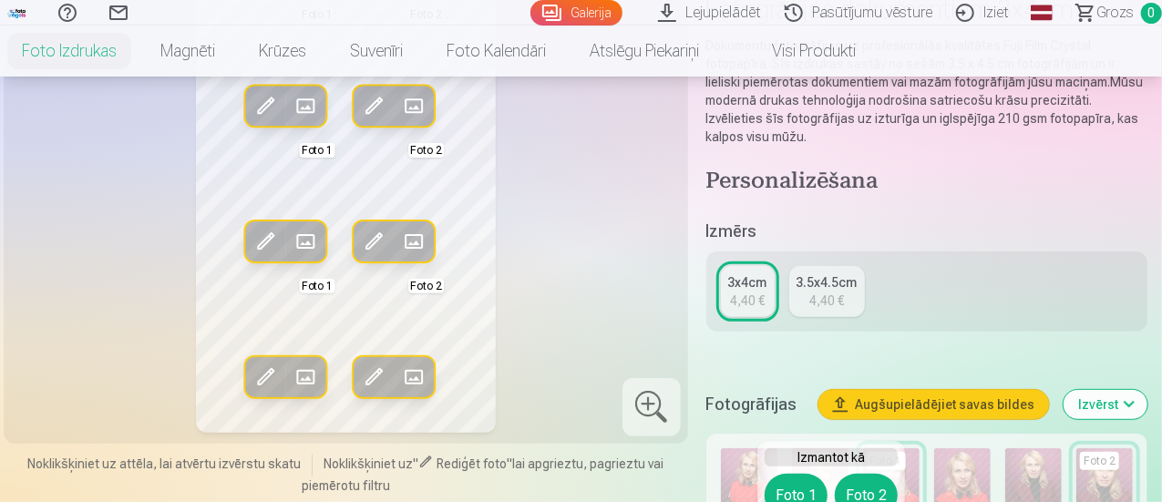
scroll to position [365, 0]
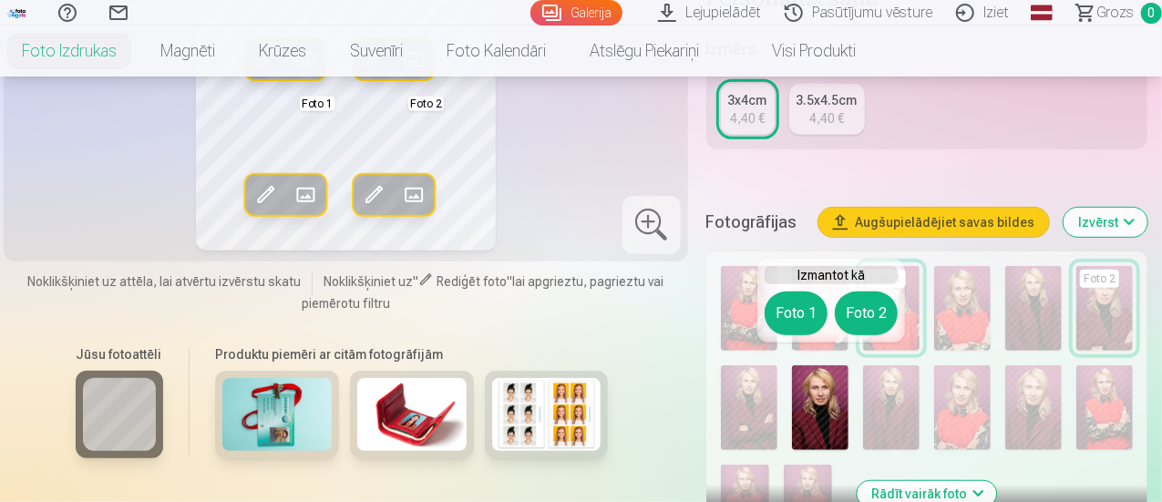
click at [858, 308] on button "Foto 2" at bounding box center [866, 314] width 63 height 44
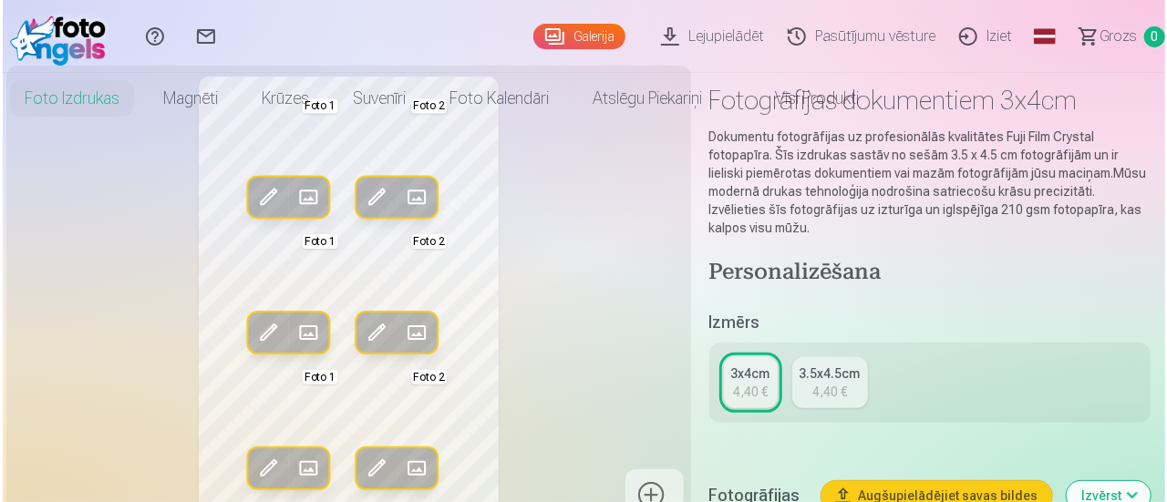
scroll to position [0, 0]
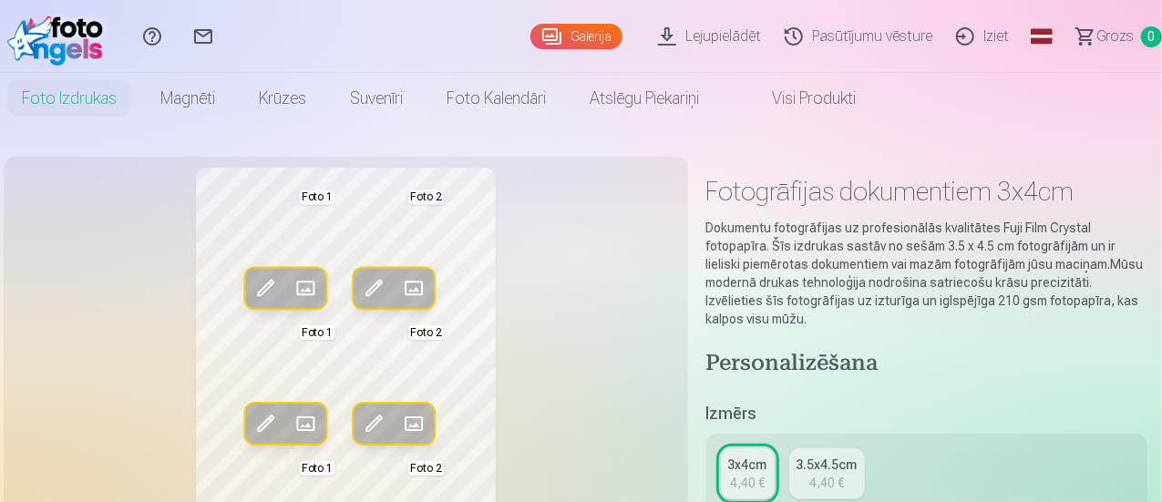
click at [361, 294] on span at bounding box center [374, 287] width 29 height 29
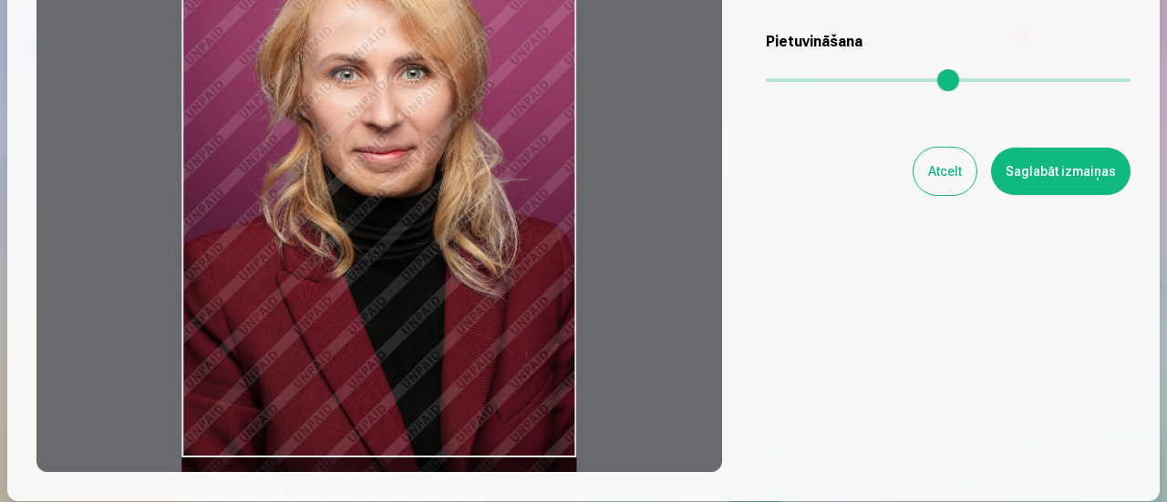
scroll to position [91, 0]
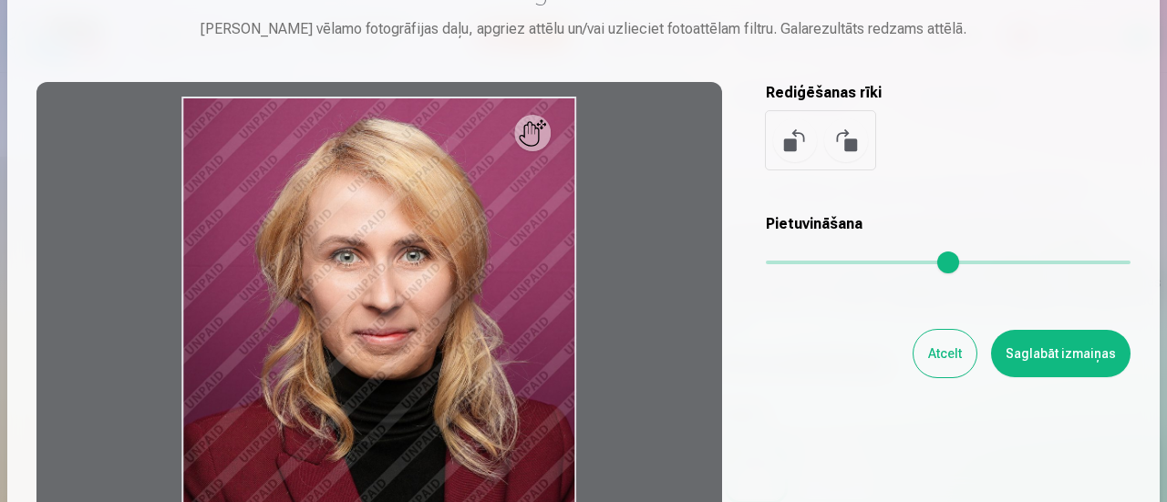
click at [846, 145] on button at bounding box center [846, 141] width 44 height 44
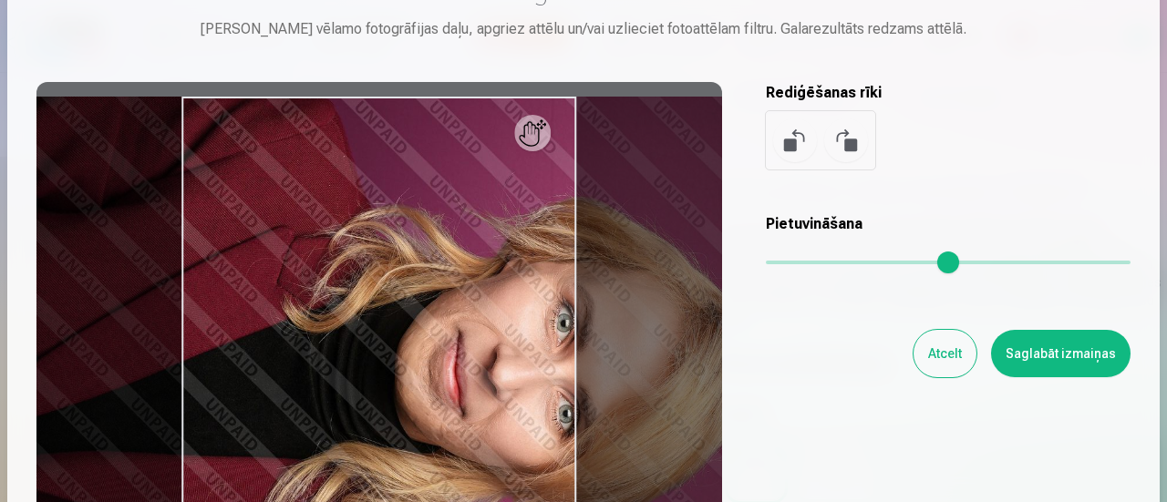
click at [846, 145] on button at bounding box center [846, 141] width 44 height 44
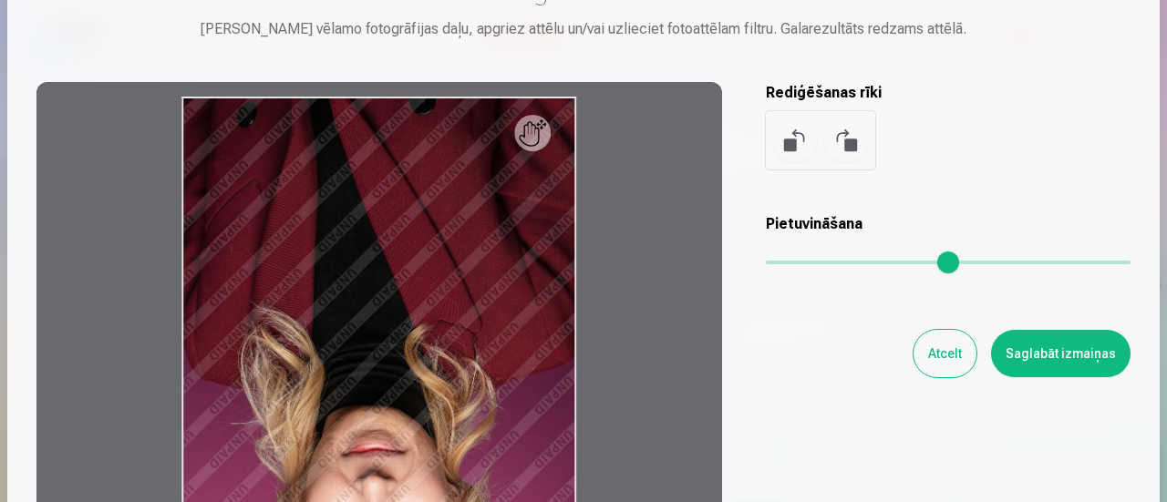
click at [846, 145] on button at bounding box center [846, 141] width 44 height 44
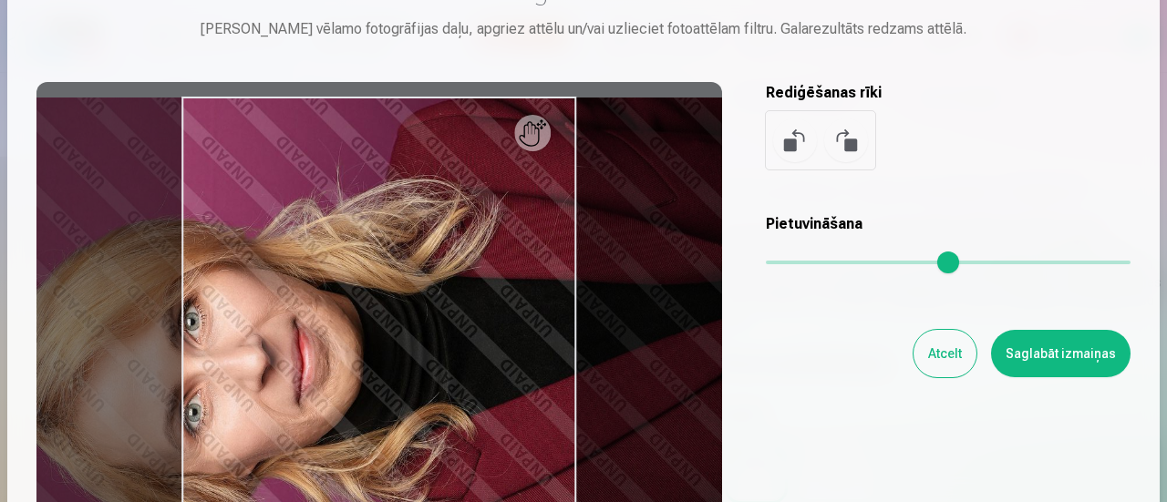
click at [846, 145] on button at bounding box center [846, 141] width 44 height 44
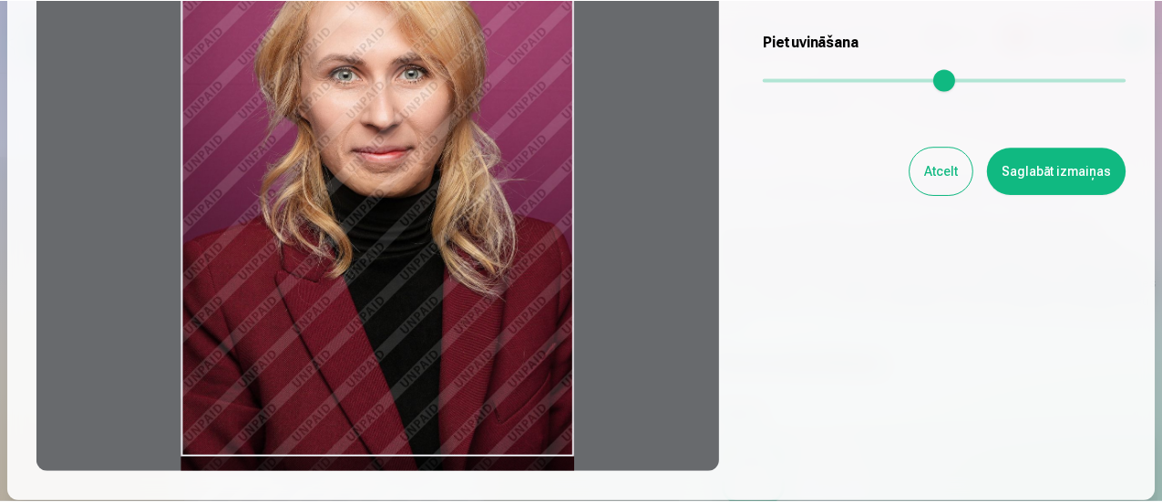
scroll to position [0, 0]
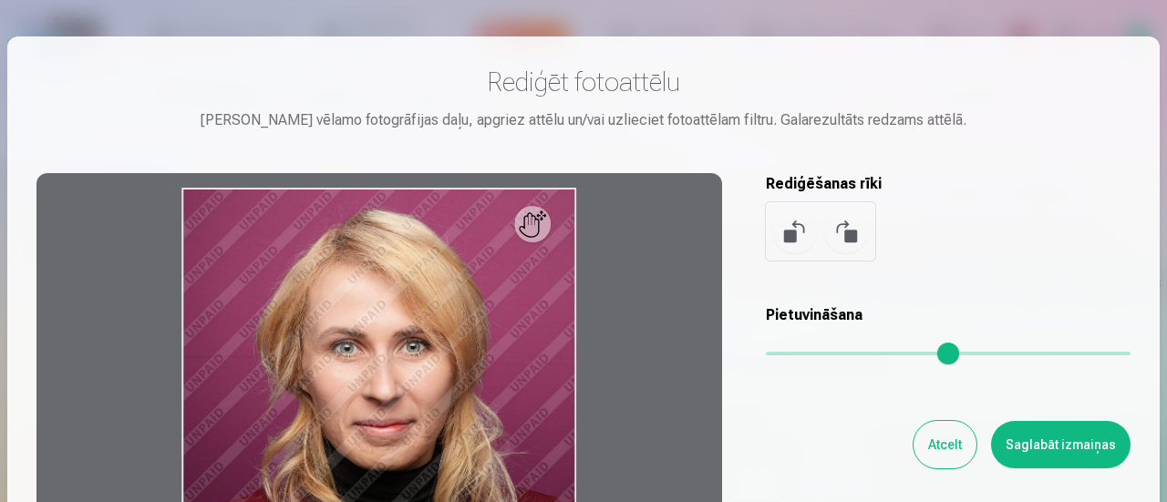
click at [950, 440] on button "Atcelt" at bounding box center [944, 444] width 63 height 47
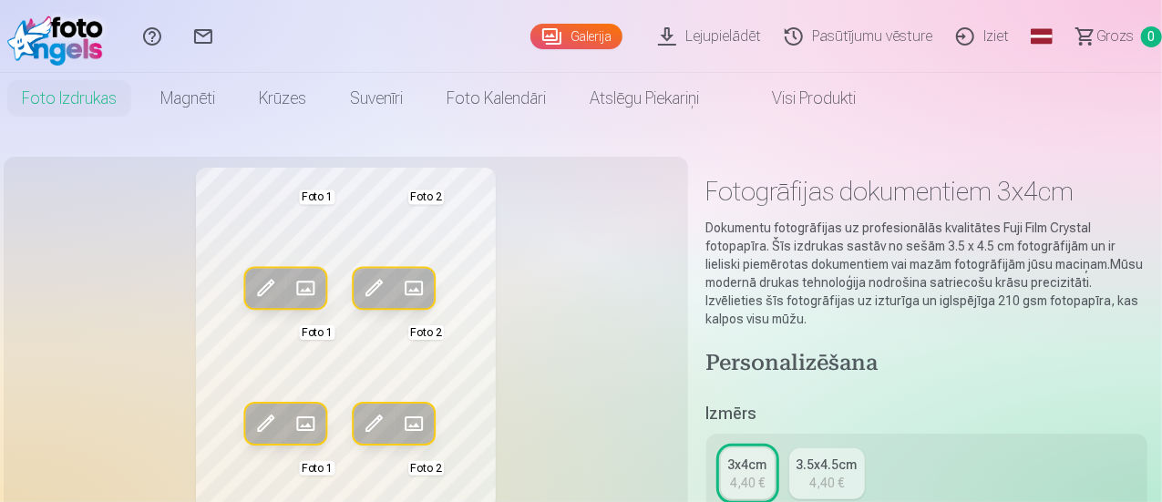
scroll to position [273, 0]
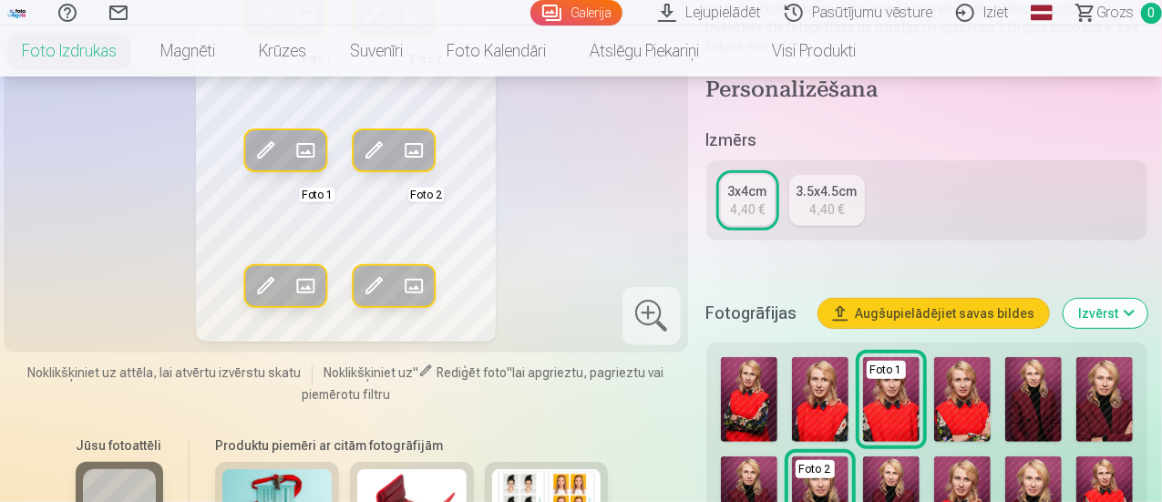
click at [858, 182] on div "3.5x4.5cm" at bounding box center [827, 191] width 61 height 18
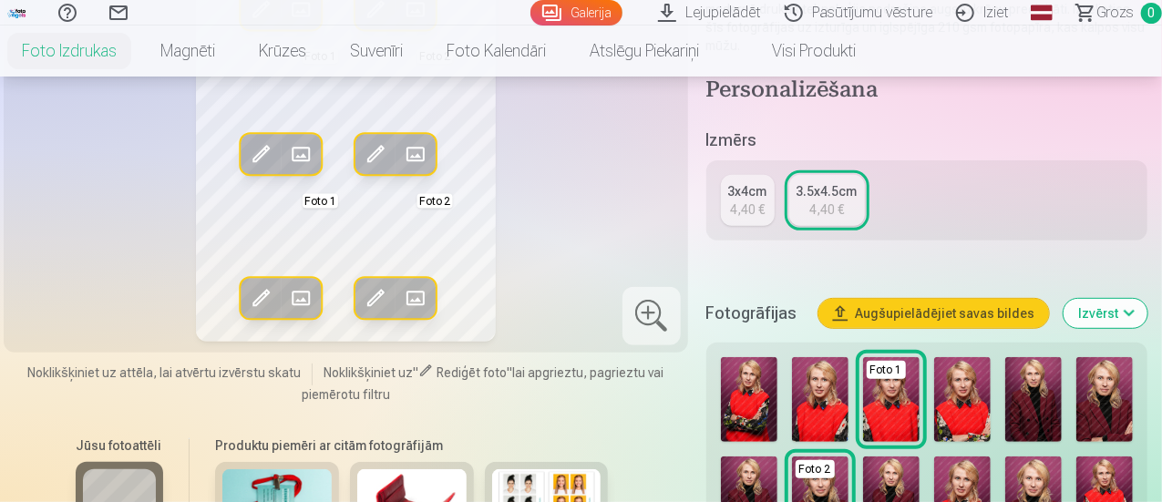
scroll to position [91, 0]
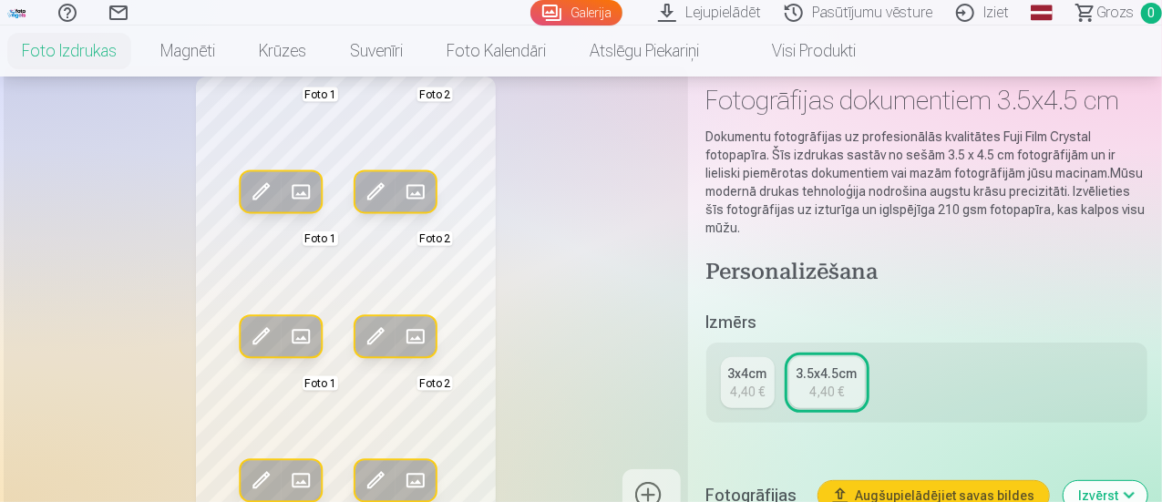
click at [740, 365] on div "3x4cm" at bounding box center [747, 374] width 39 height 18
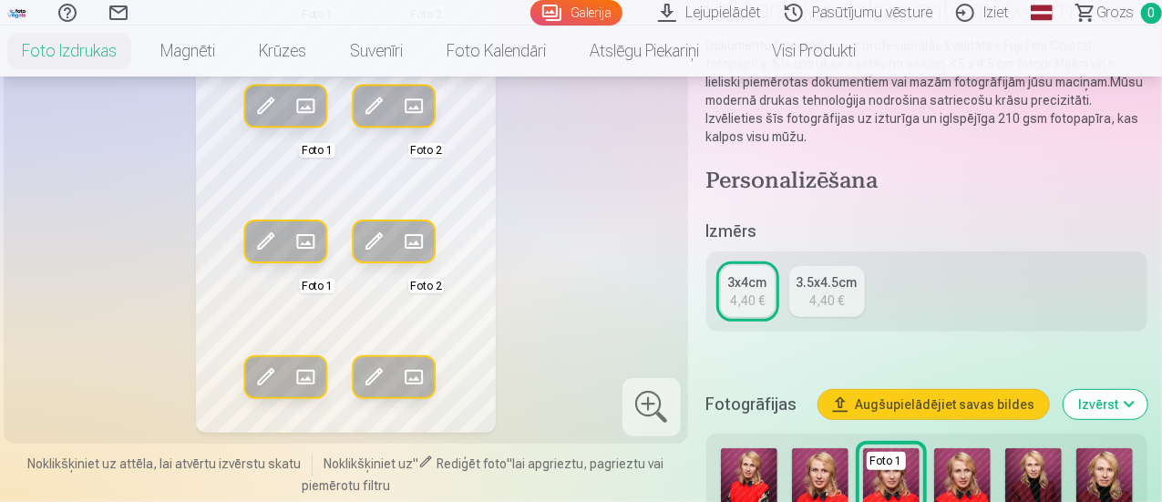
scroll to position [456, 0]
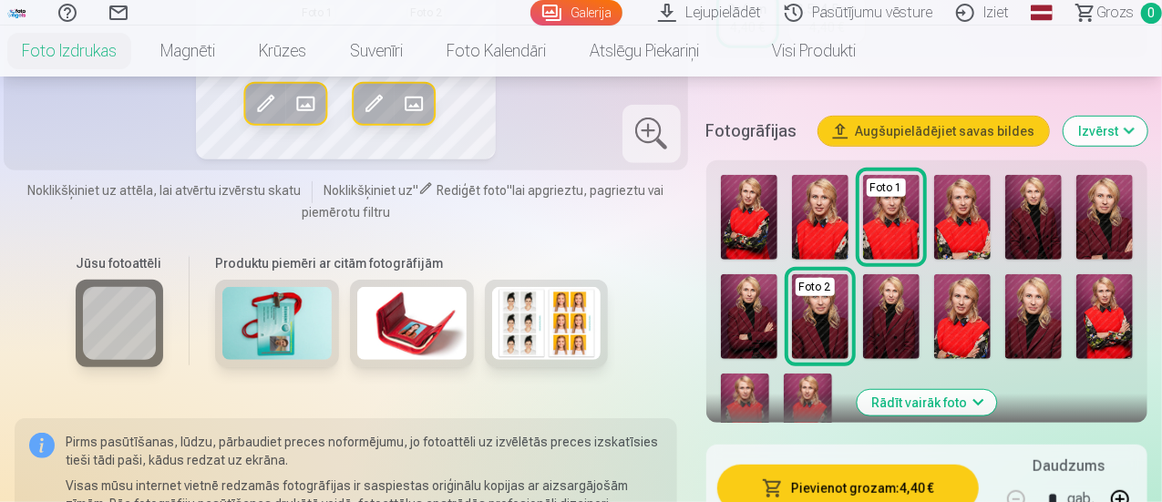
click at [753, 201] on img at bounding box center [749, 217] width 57 height 85
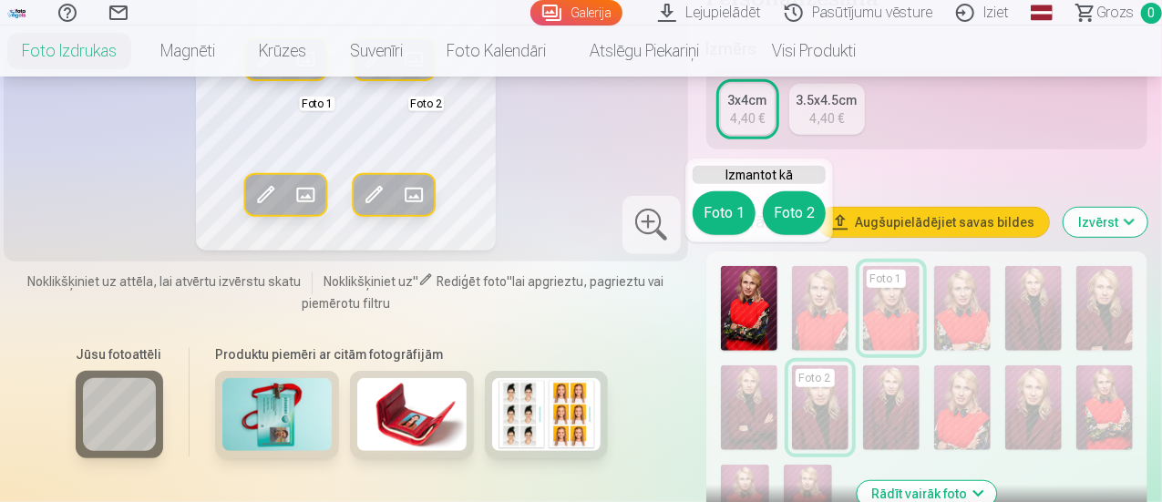
scroll to position [182, 0]
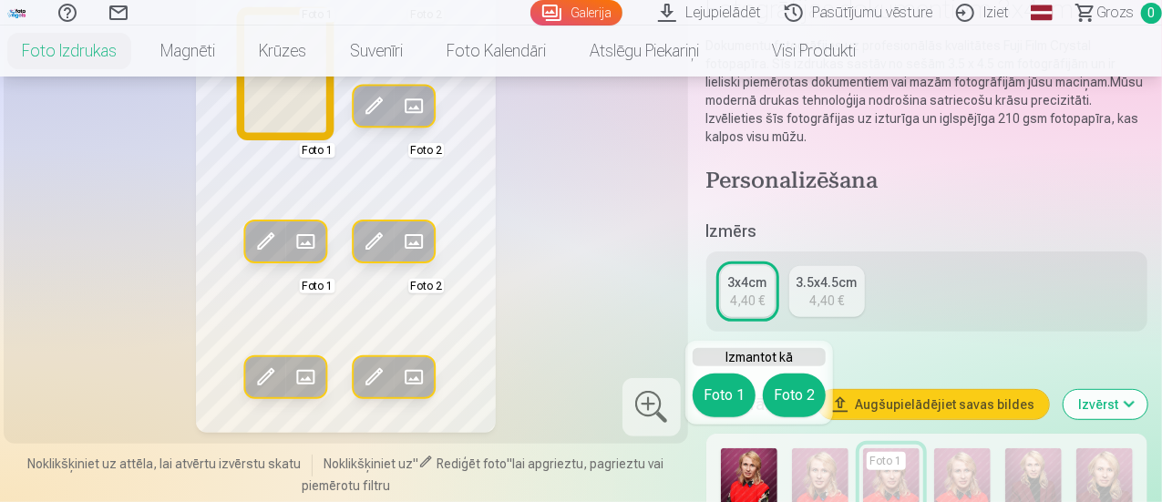
click at [738, 394] on button "Foto 1" at bounding box center [724, 396] width 63 height 44
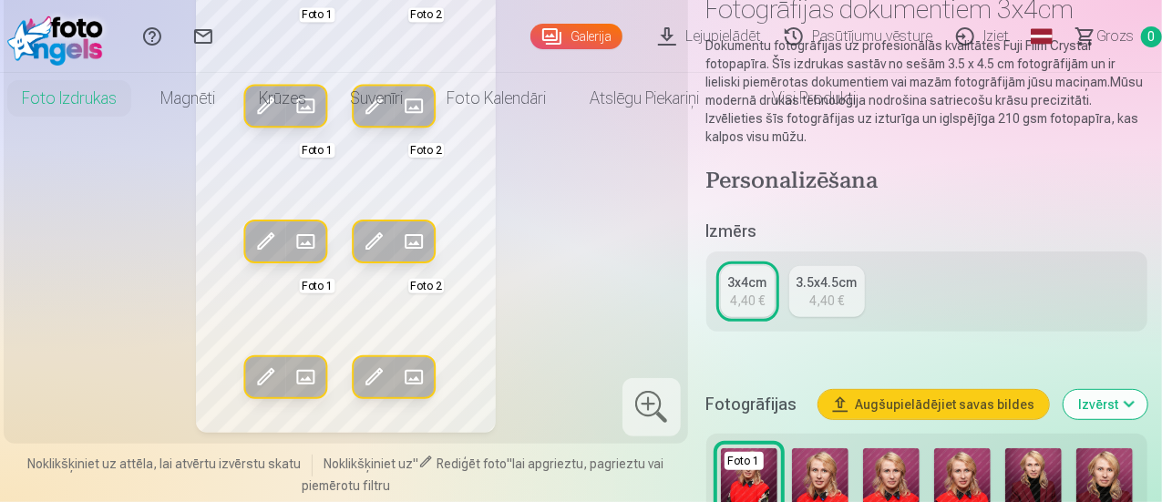
scroll to position [0, 0]
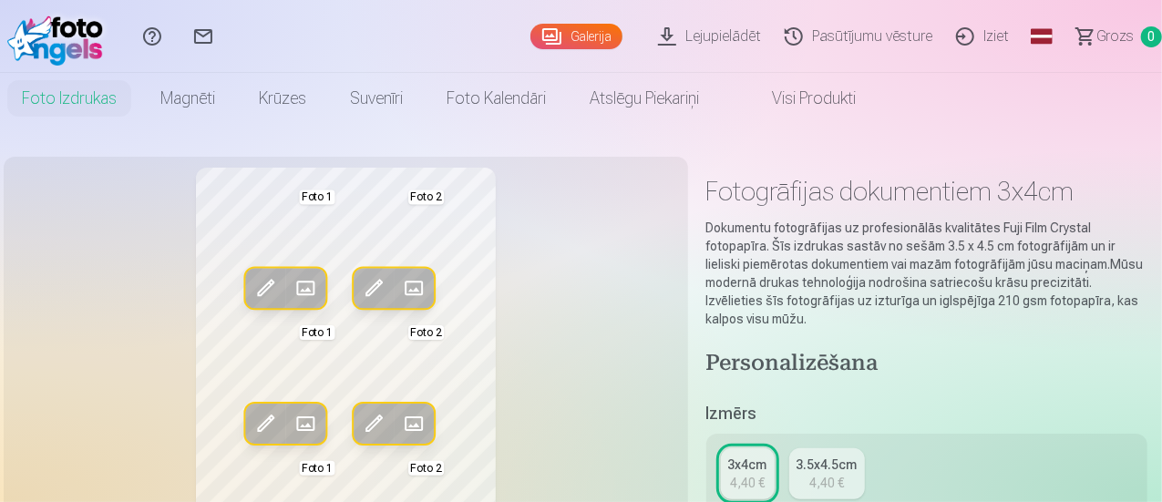
click at [534, 34] on link "Galerija" at bounding box center [577, 37] width 92 height 26
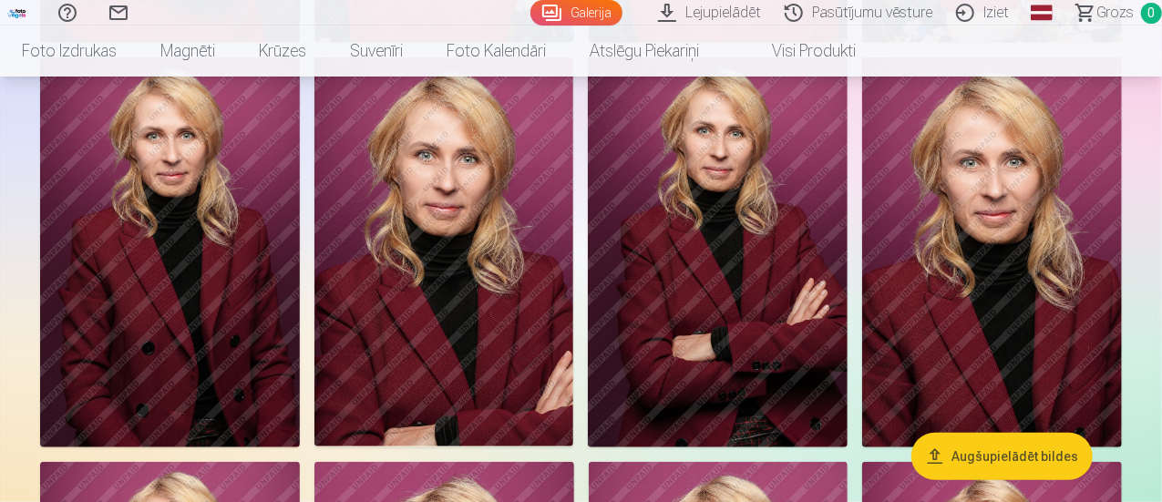
scroll to position [456, 0]
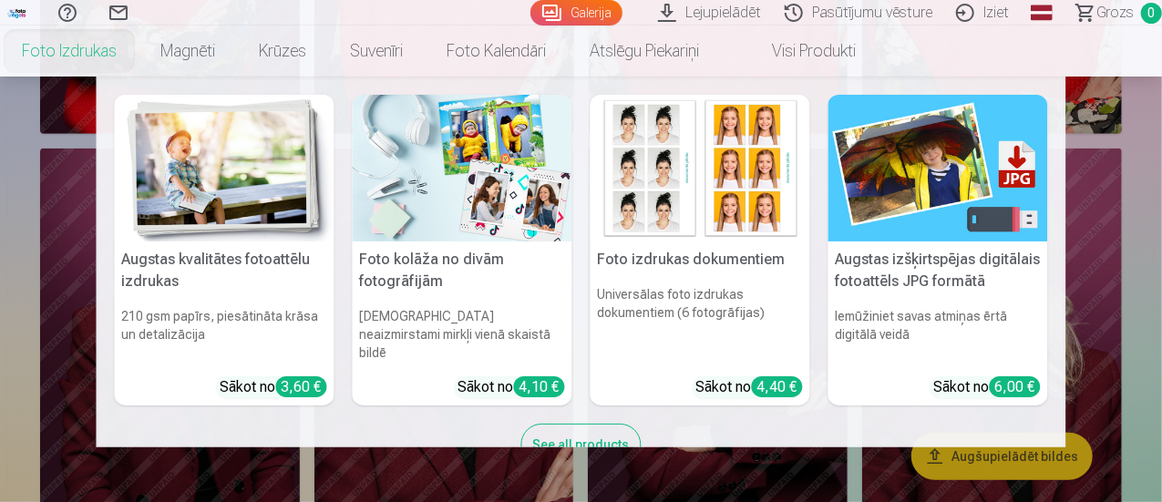
click at [715, 249] on h5 "Foto izdrukas dokumentiem" at bounding box center [701, 260] width 220 height 36
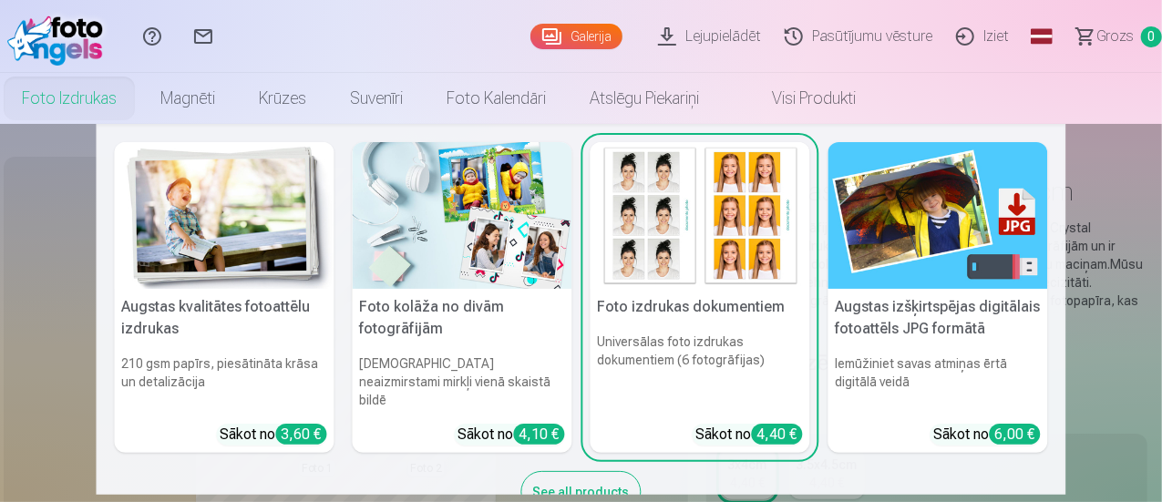
click at [728, 256] on img at bounding box center [701, 215] width 220 height 147
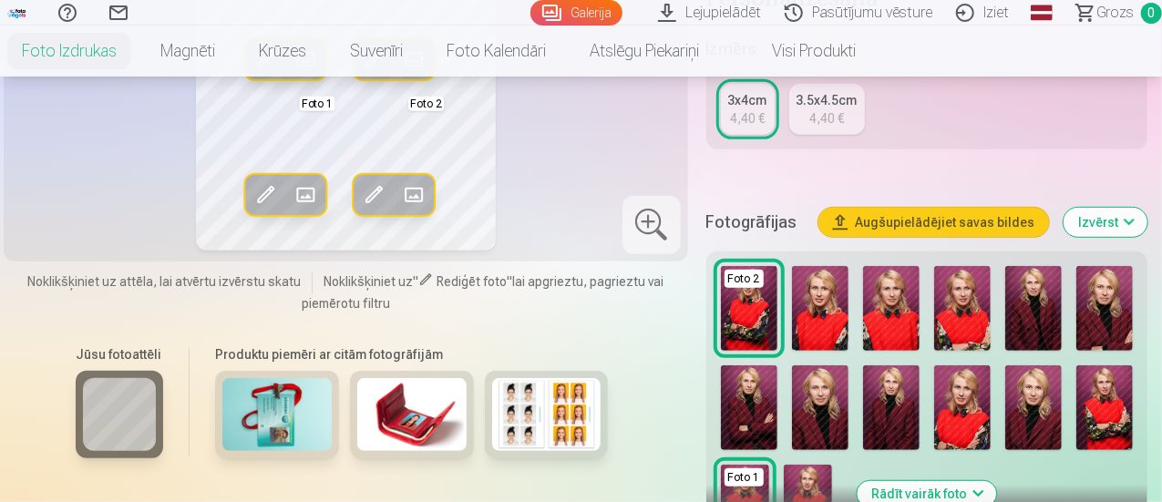
scroll to position [456, 0]
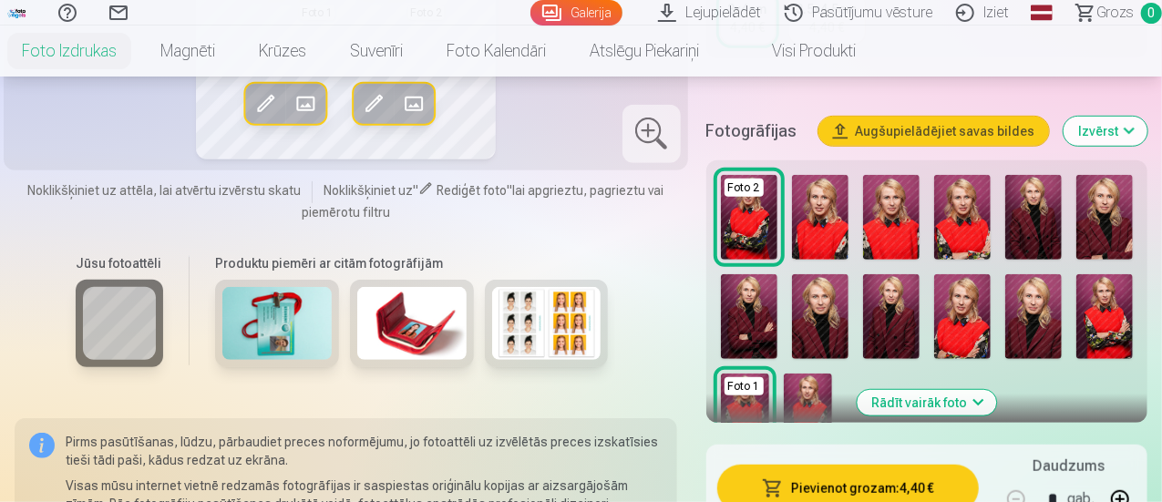
click at [837, 202] on img at bounding box center [820, 217] width 57 height 85
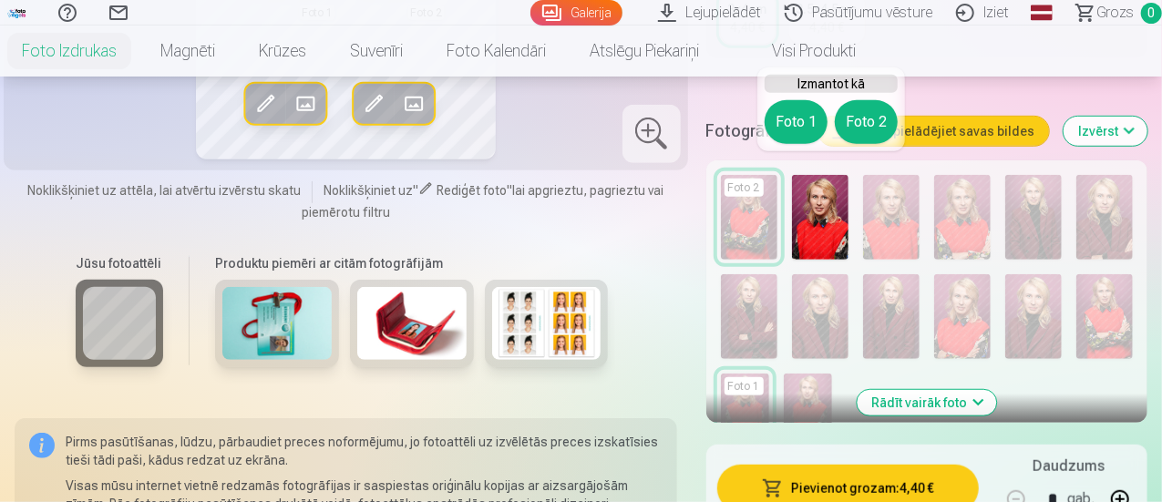
scroll to position [182, 0]
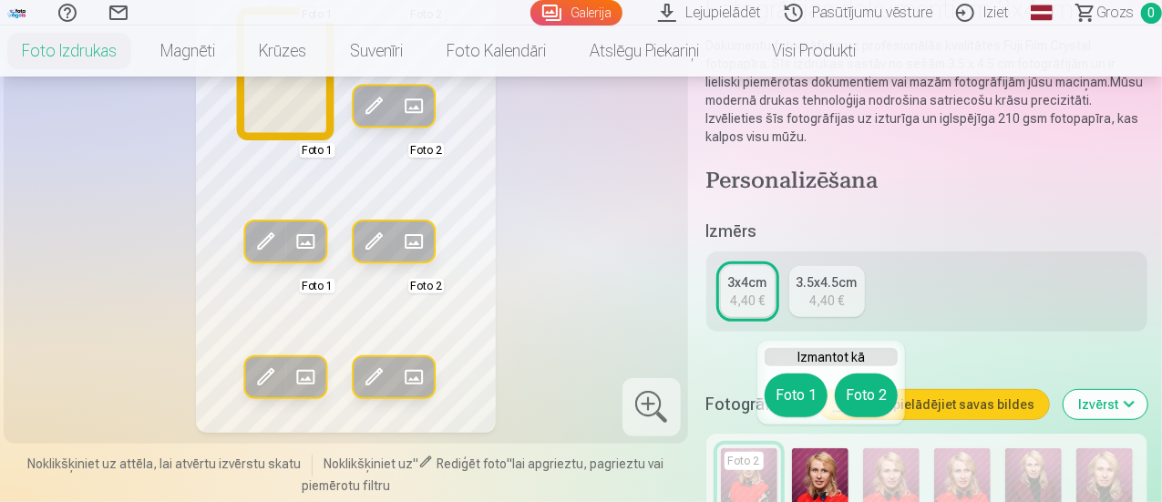
click at [797, 395] on button "Foto 1" at bounding box center [796, 396] width 63 height 44
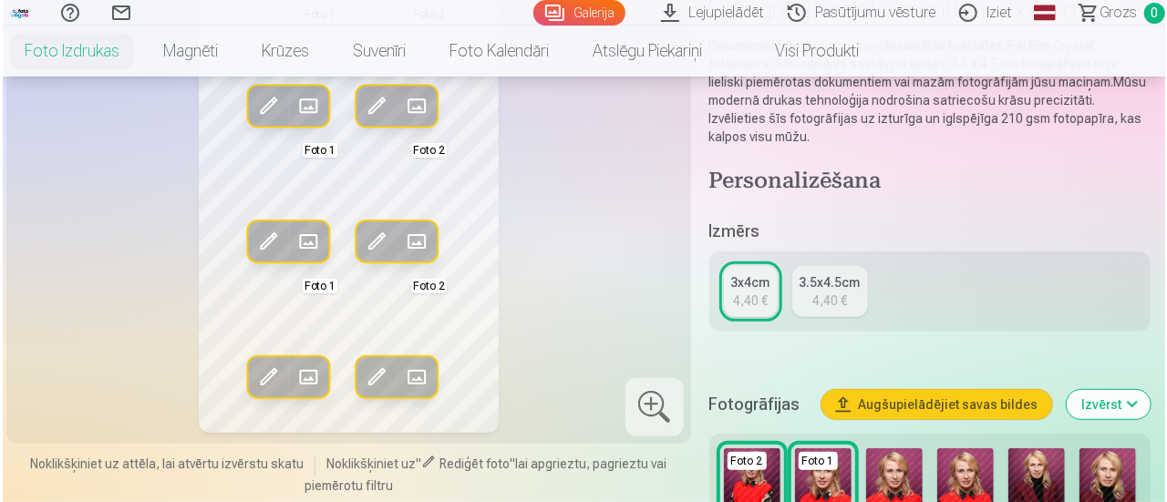
scroll to position [0, 0]
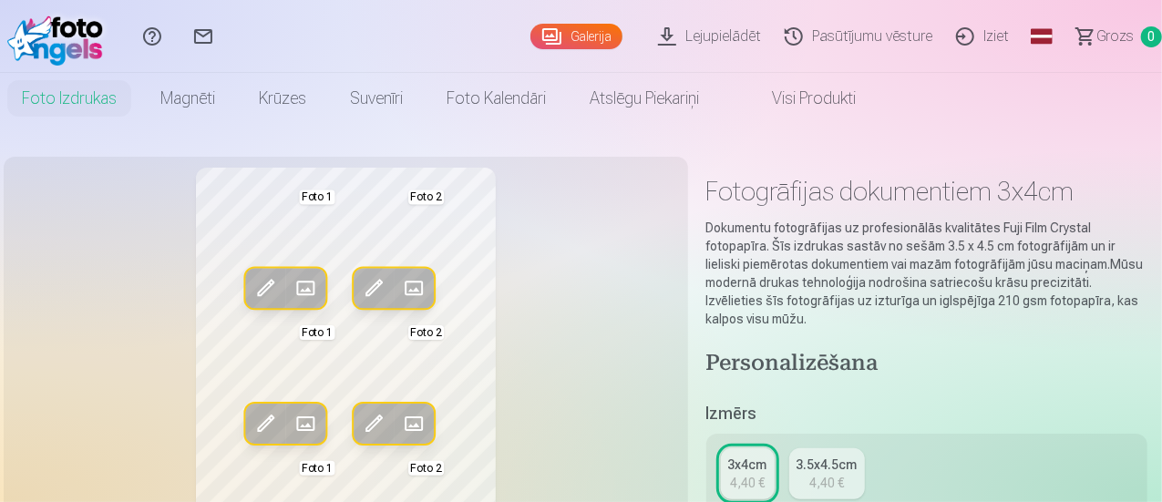
click at [253, 282] on span at bounding box center [265, 287] width 29 height 29
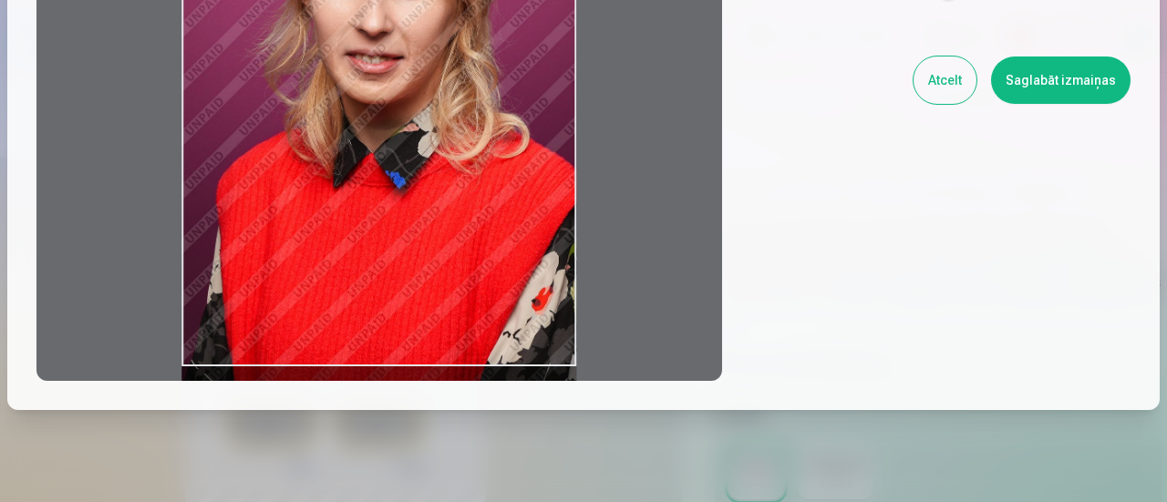
scroll to position [91, 0]
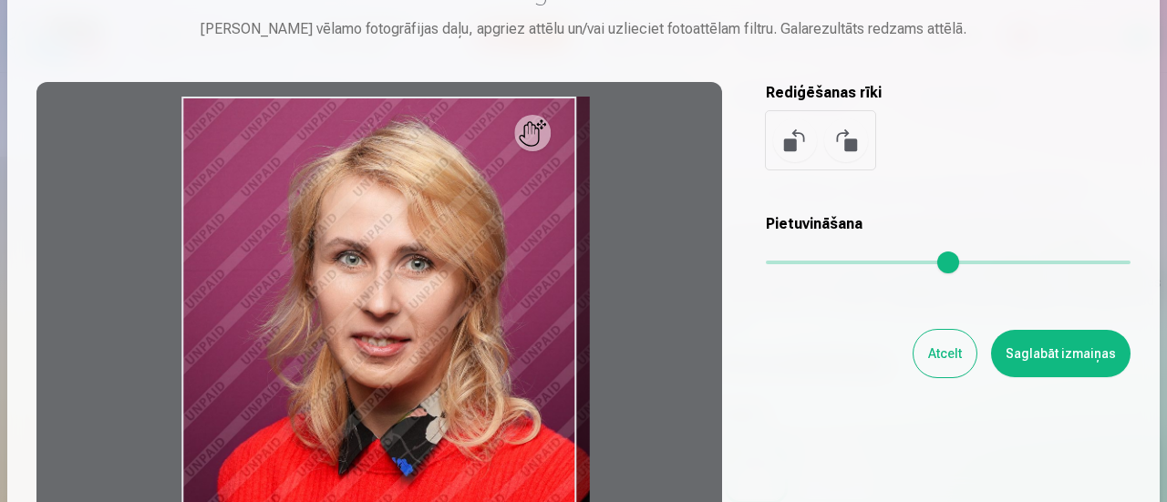
click at [774, 262] on input "range" at bounding box center [948, 263] width 365 height 4
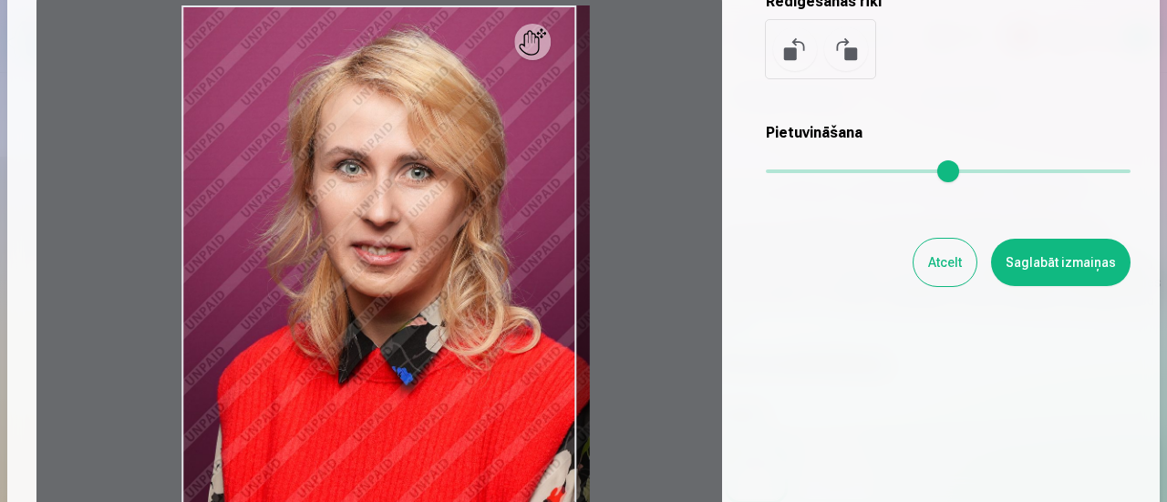
scroll to position [418, 0]
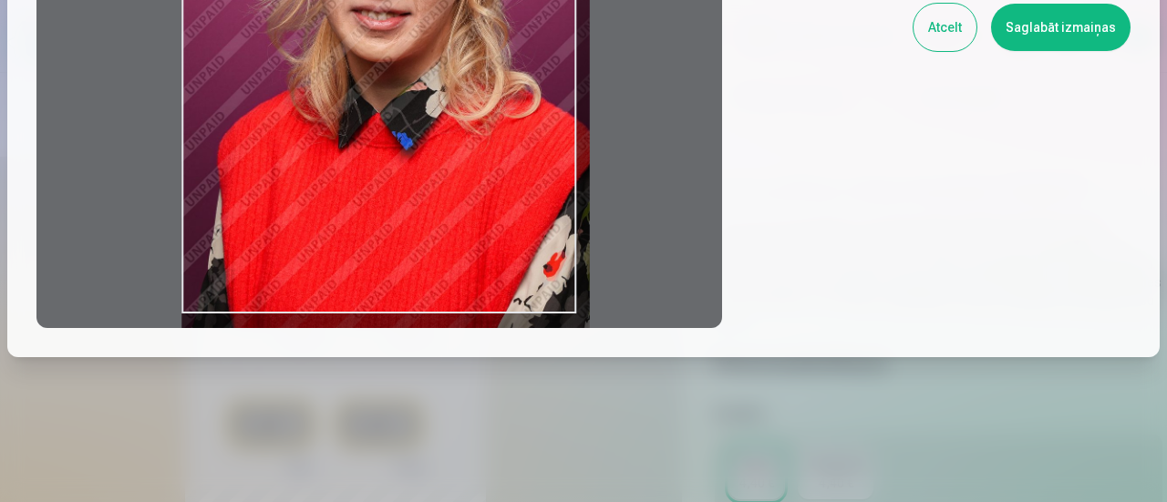
drag, startPoint x: 569, startPoint y: 312, endPoint x: 572, endPoint y: 402, distance: 90.3
click at [573, 402] on div "​ Rediģēt fotoattēlu [PERSON_NAME] vēlamo fotogrāfijas daļu, apgriez attēlu un/…" at bounding box center [583, 42] width 1167 height 921
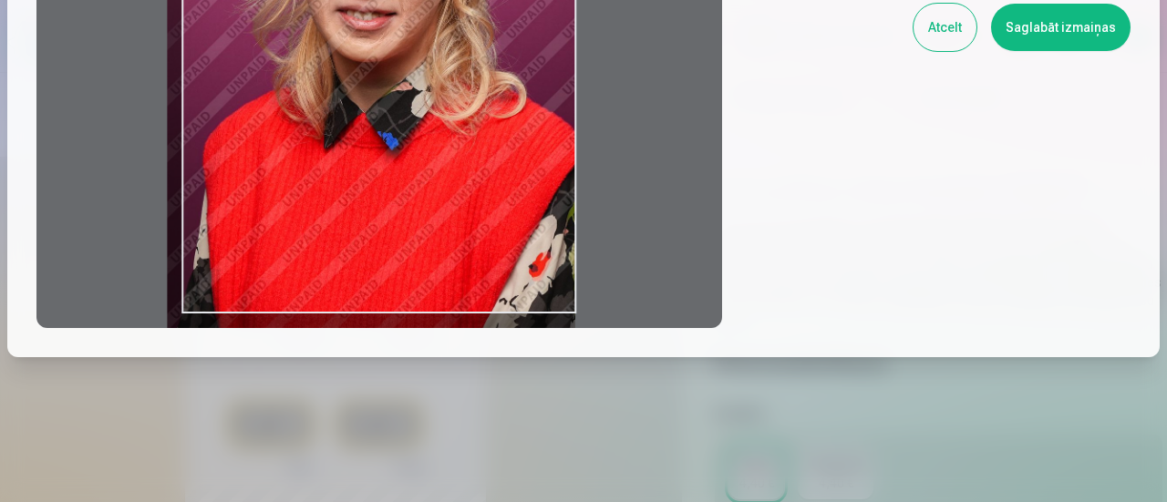
drag, startPoint x: 428, startPoint y: 126, endPoint x: 309, endPoint y: 133, distance: 118.7
click at [309, 133] on div at bounding box center [379, 42] width 686 height 573
type input "****"
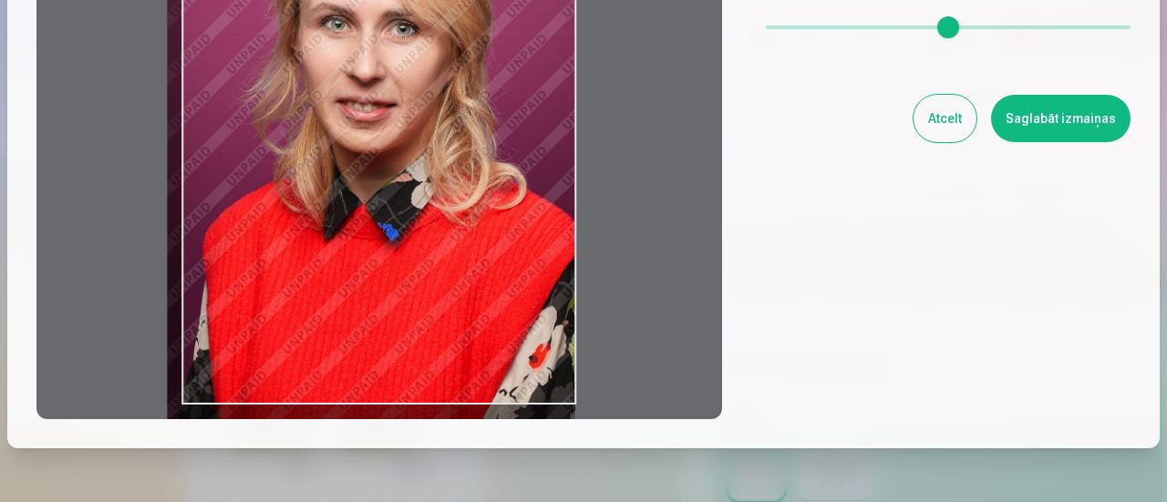
scroll to position [53, 0]
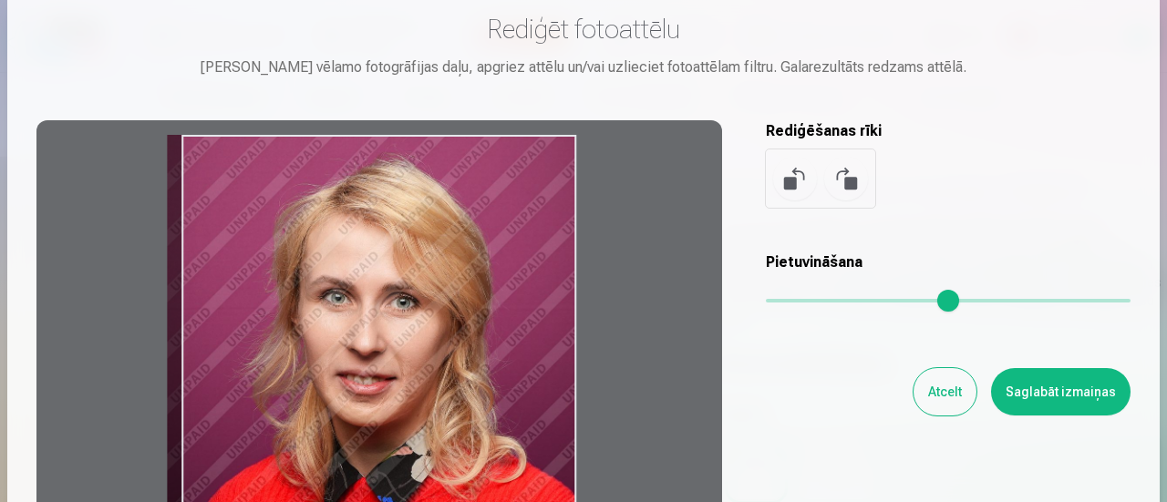
click at [1021, 380] on button "Saglabāt izmaiņas" at bounding box center [1060, 391] width 139 height 47
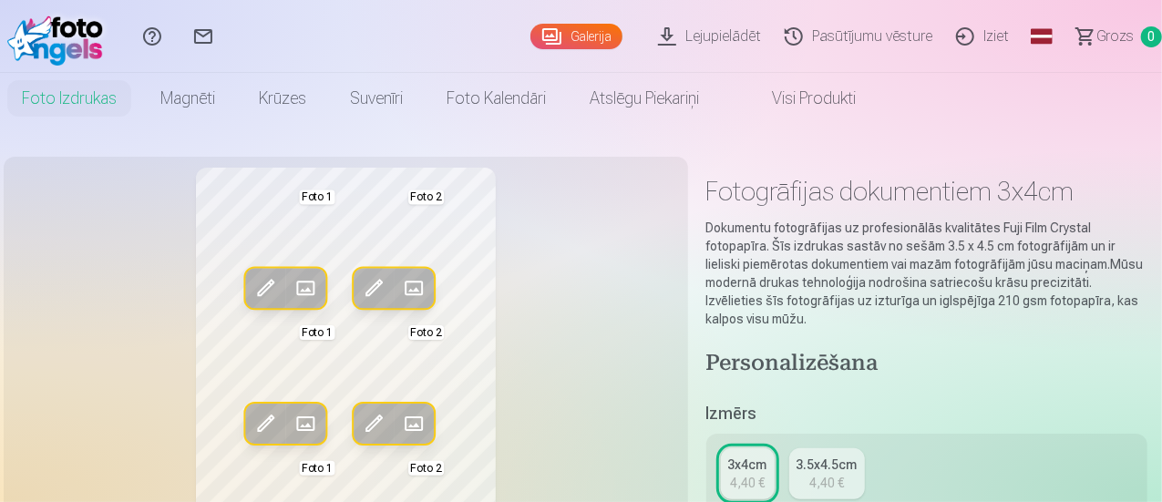
click at [360, 293] on span at bounding box center [374, 287] width 29 height 29
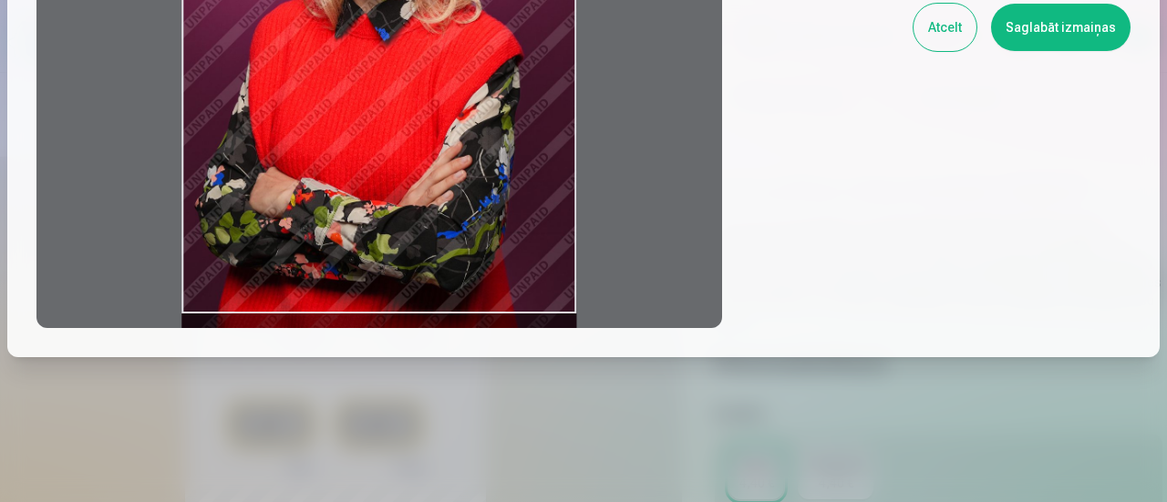
scroll to position [235, 0]
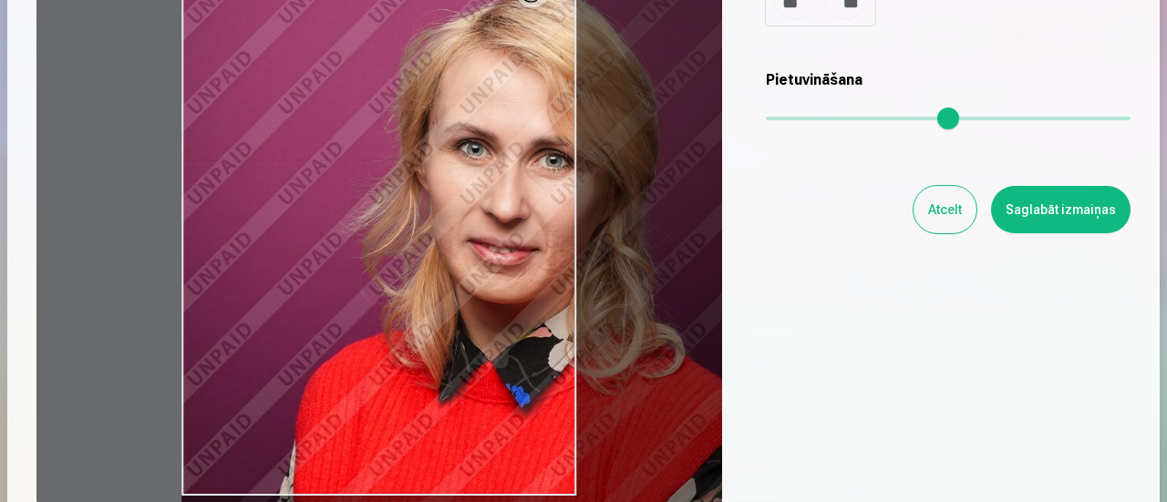
drag, startPoint x: 770, startPoint y: 118, endPoint x: 817, endPoint y: 130, distance: 48.2
click at [817, 120] on input "range" at bounding box center [948, 119] width 365 height 4
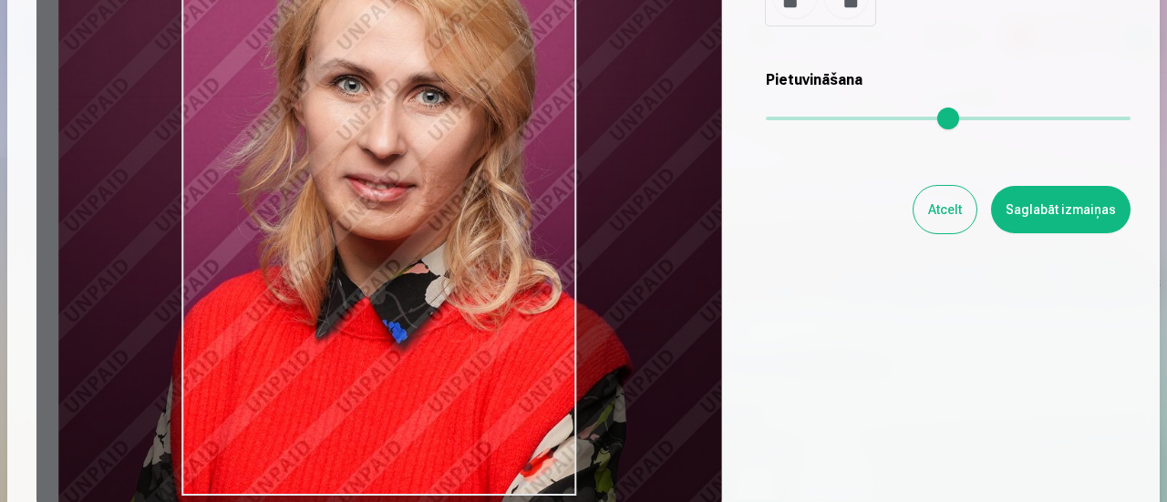
drag, startPoint x: 377, startPoint y: 222, endPoint x: 268, endPoint y: 164, distance: 123.6
click at [268, 164] on div at bounding box center [379, 224] width 686 height 573
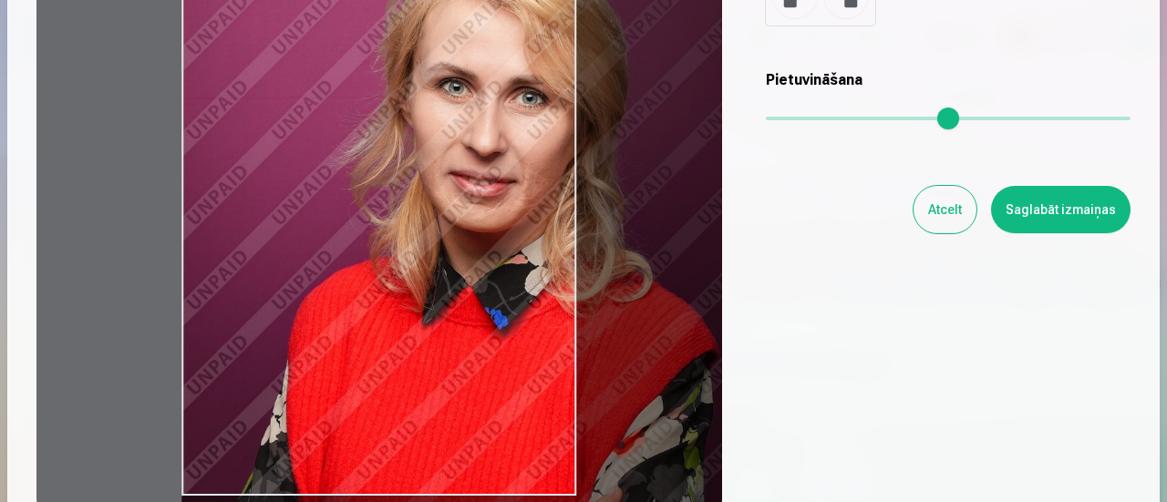
click at [810, 120] on input "range" at bounding box center [948, 119] width 365 height 4
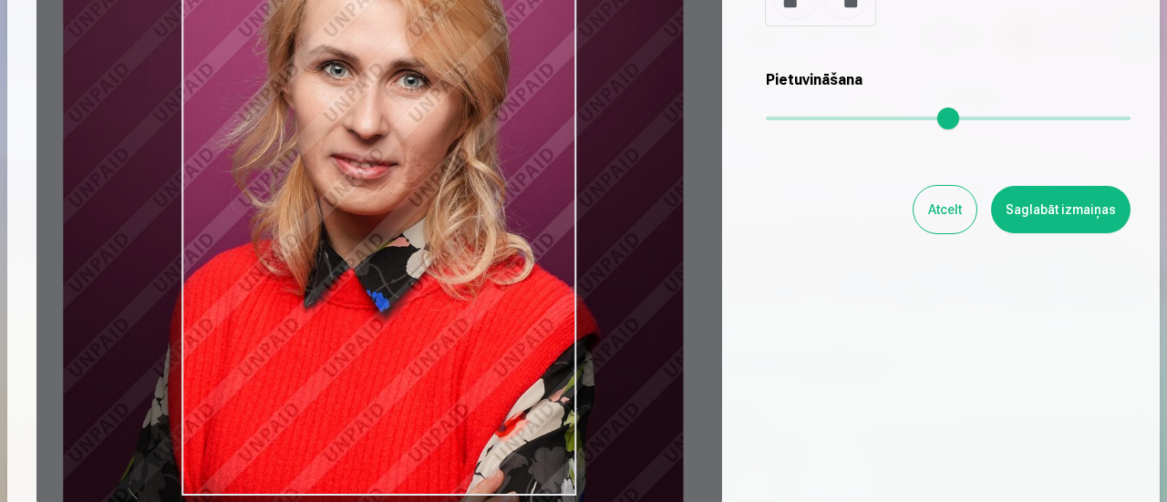
type input "****"
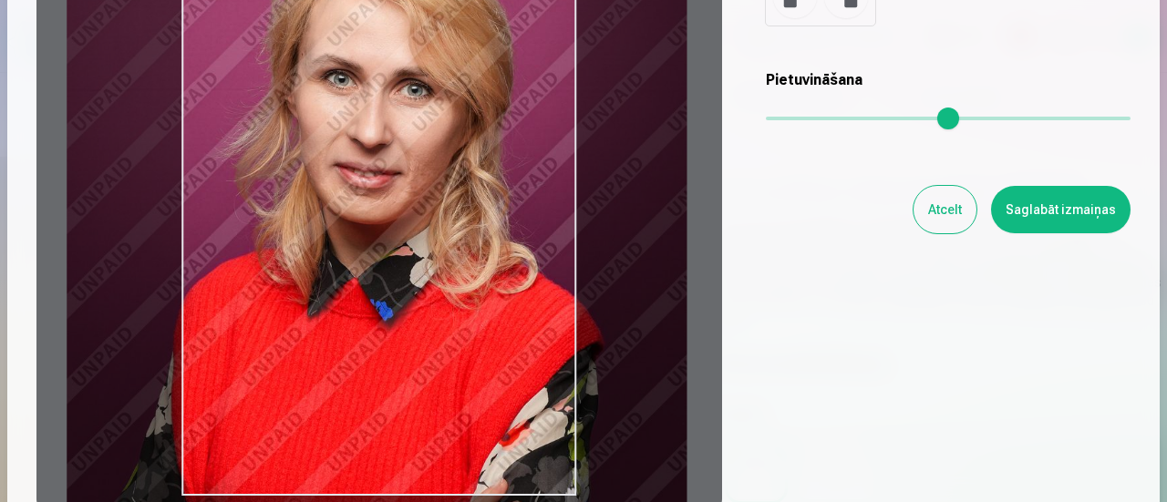
drag, startPoint x: 379, startPoint y: 222, endPoint x: 264, endPoint y: 213, distance: 115.2
click at [264, 213] on div at bounding box center [379, 224] width 686 height 573
click at [1089, 205] on button "Saglabāt izmaiņas" at bounding box center [1060, 209] width 139 height 47
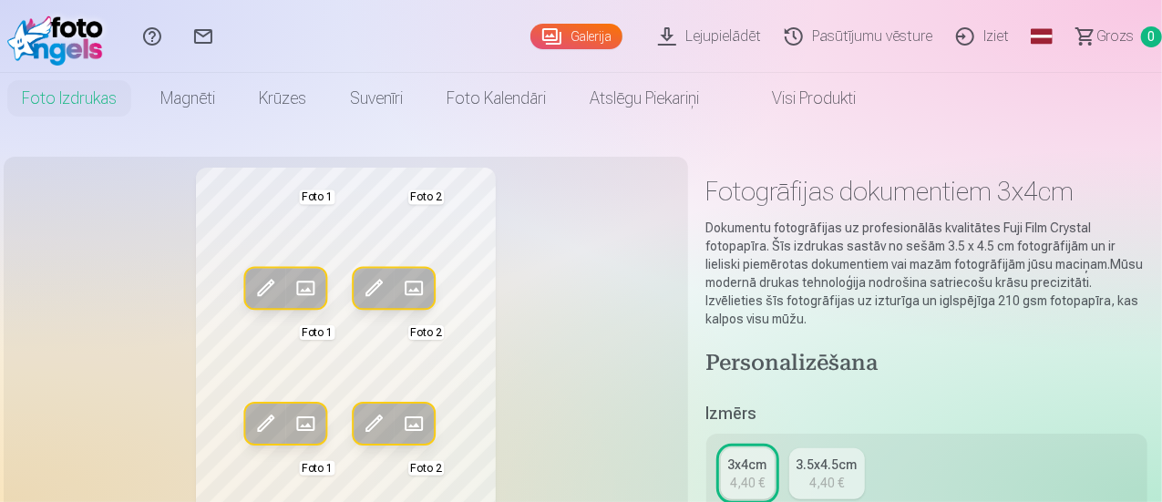
click at [364, 284] on span at bounding box center [374, 287] width 29 height 29
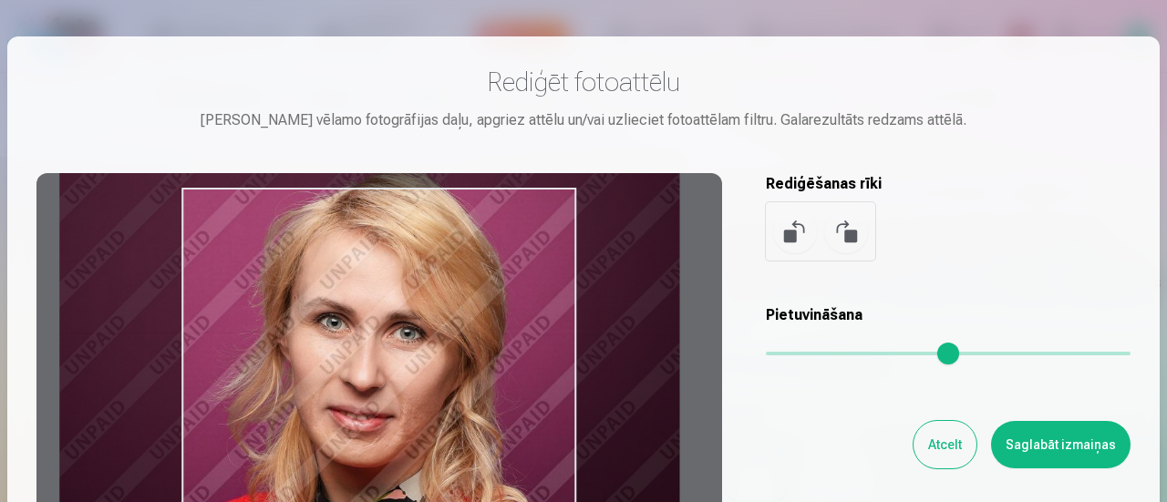
drag, startPoint x: 480, startPoint y: 308, endPoint x: 473, endPoint y: 316, distance: 11.0
click at [473, 316] on div at bounding box center [379, 459] width 686 height 573
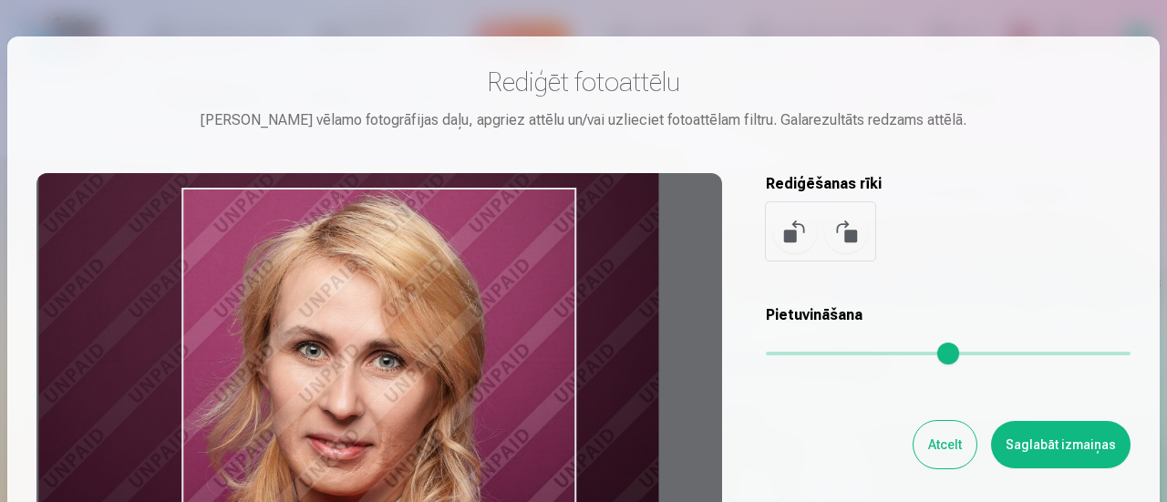
drag, startPoint x: 434, startPoint y: 302, endPoint x: 413, endPoint y: 330, distance: 35.2
click at [413, 330] on div at bounding box center [379, 459] width 686 height 573
type input "****"
click at [1049, 448] on button "Saglabāt izmaiņas" at bounding box center [1060, 444] width 139 height 47
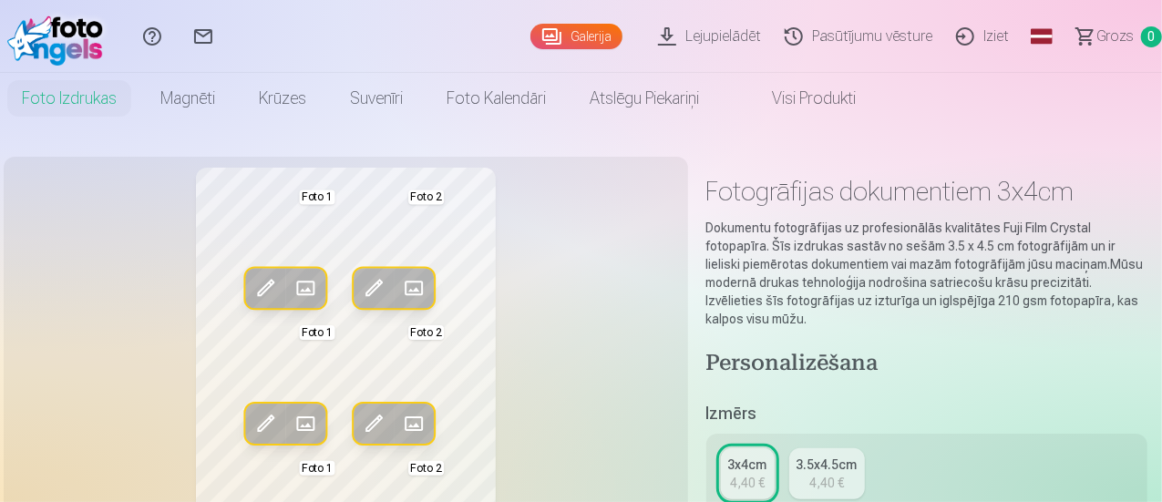
click at [363, 286] on span at bounding box center [374, 287] width 29 height 29
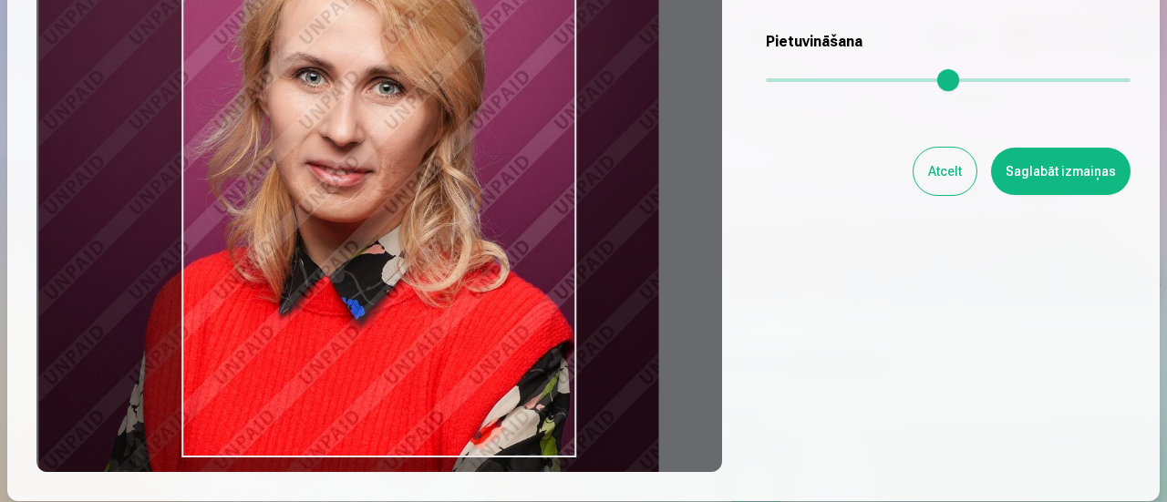
scroll to position [91, 0]
